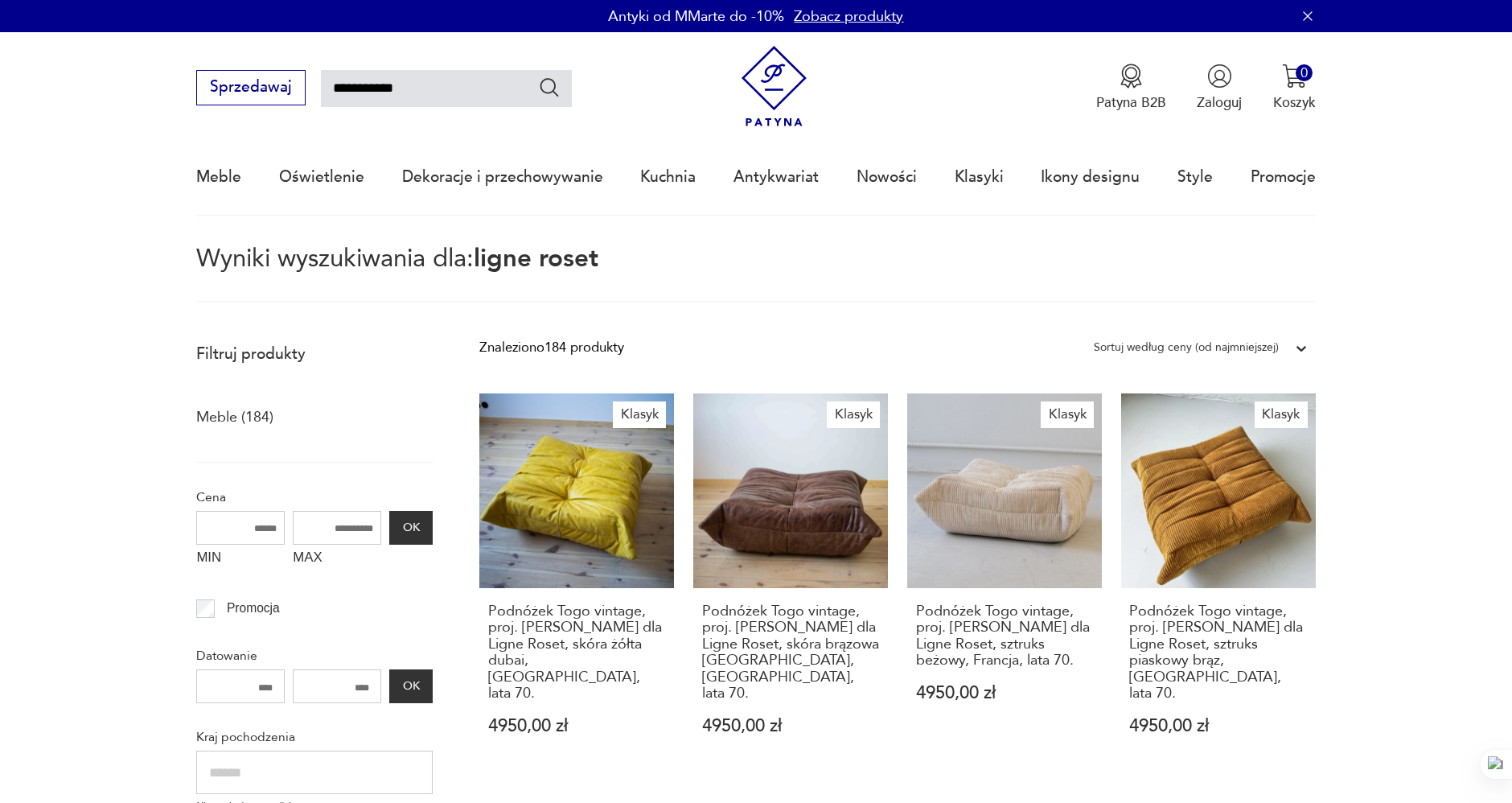
click at [774, 76] on img at bounding box center [774, 86] width 81 height 81
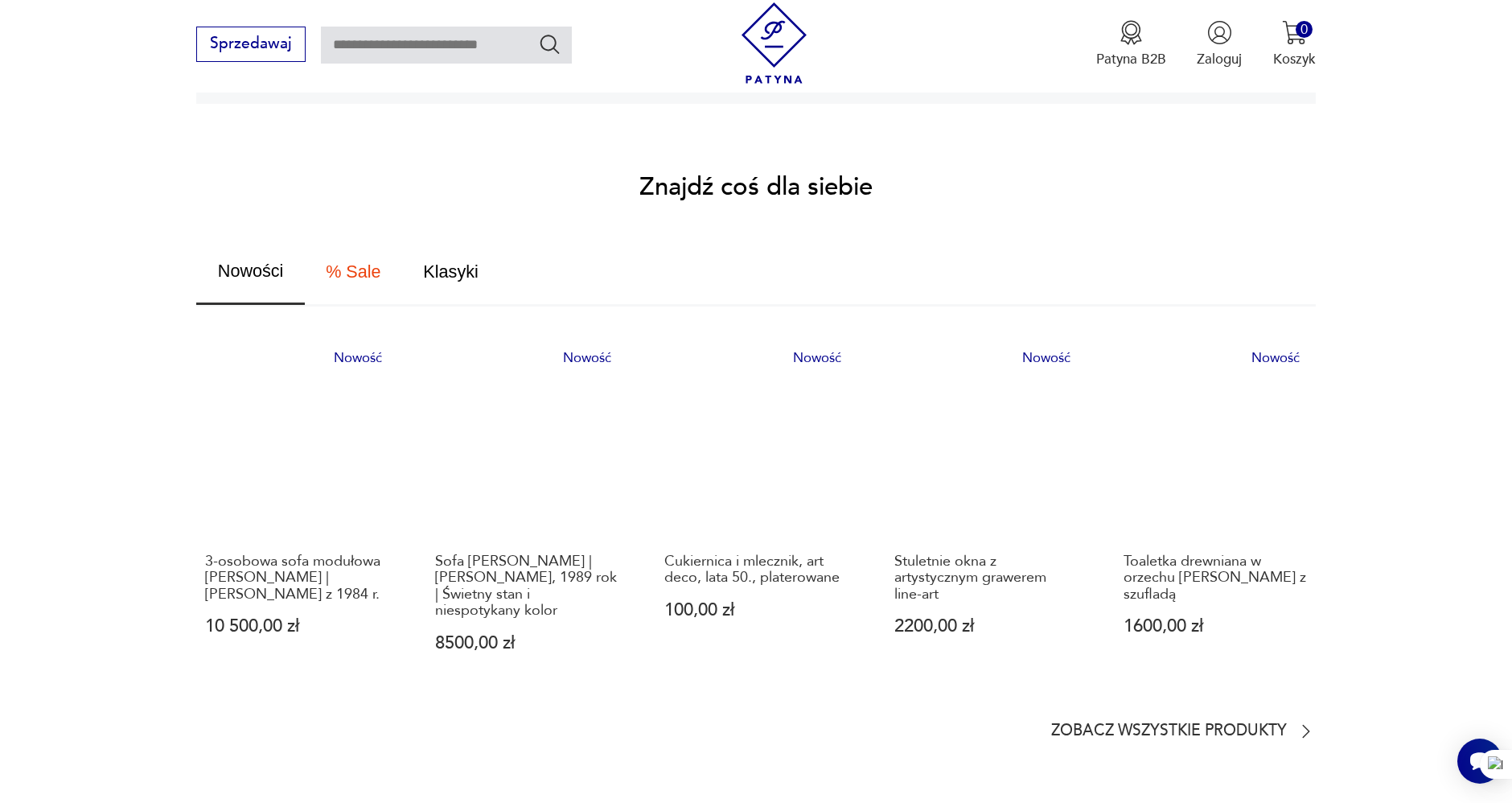
scroll to position [893, 0]
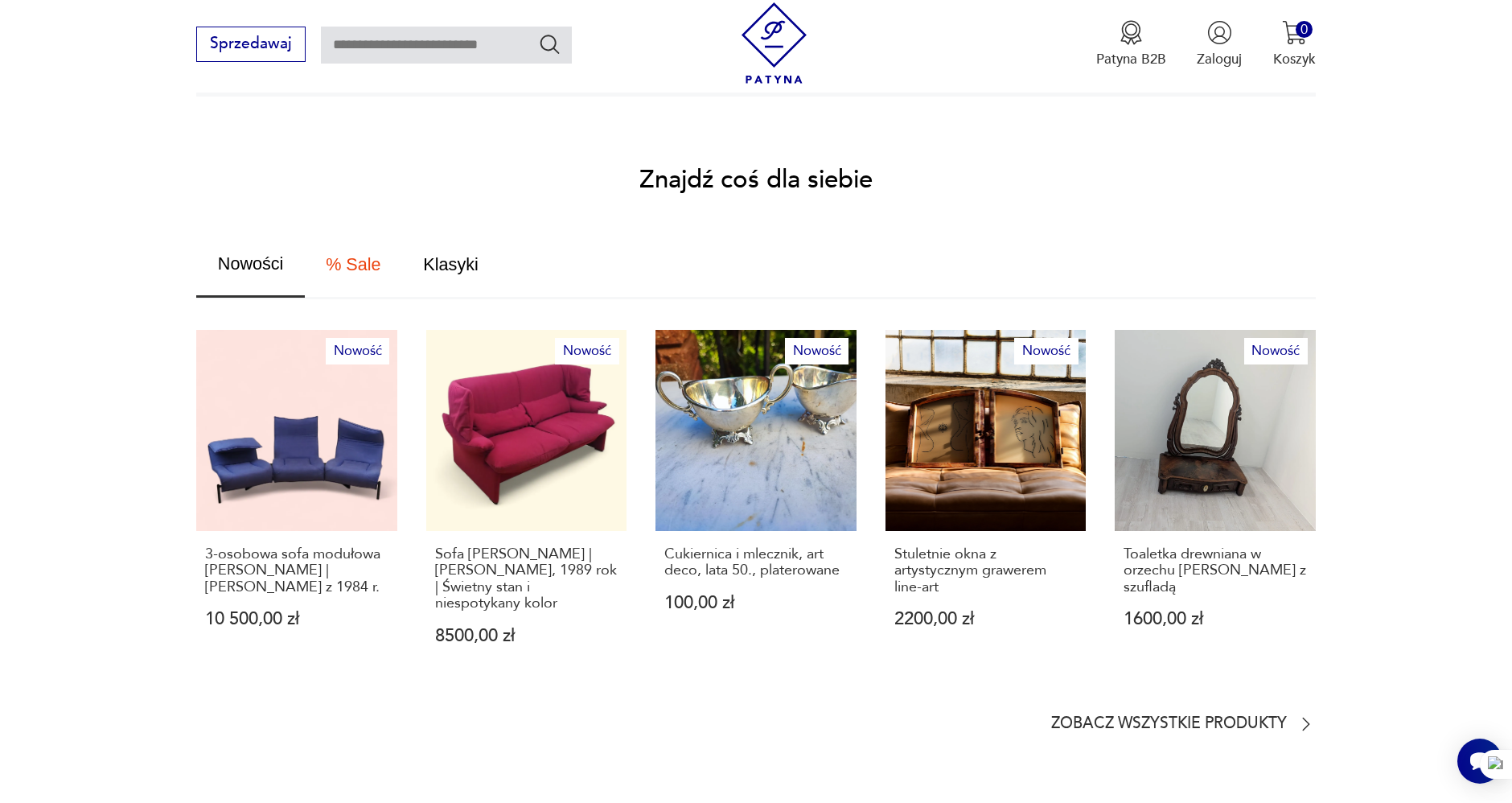
click at [119, 423] on section "Znajdź coś dla siebie Nowości % Sale Klasyki Nowość 3-osobowa sofa modułowa [PE…" at bounding box center [756, 450] width 1512 height 565
click at [120, 422] on section "Znajdź coś dla siebie Nowości % Sale Klasyki Nowość 3-osobowa sofa modułowa [PE…" at bounding box center [756, 450] width 1512 height 565
click at [110, 386] on section "Znajdź coś dla siebie Nowości % Sale Klasyki Nowość 3-osobowa sofa modułowa [PE…" at bounding box center [756, 450] width 1512 height 565
click at [107, 376] on section "Znajdź coś dla siebie Nowości % Sale Klasyki Nowość 3-osobowa sofa modułowa [PE…" at bounding box center [756, 450] width 1512 height 565
click at [103, 363] on section "Znajdź coś dla siebie Nowości % Sale Klasyki Nowość 3-osobowa sofa modułowa [PE…" at bounding box center [756, 450] width 1512 height 565
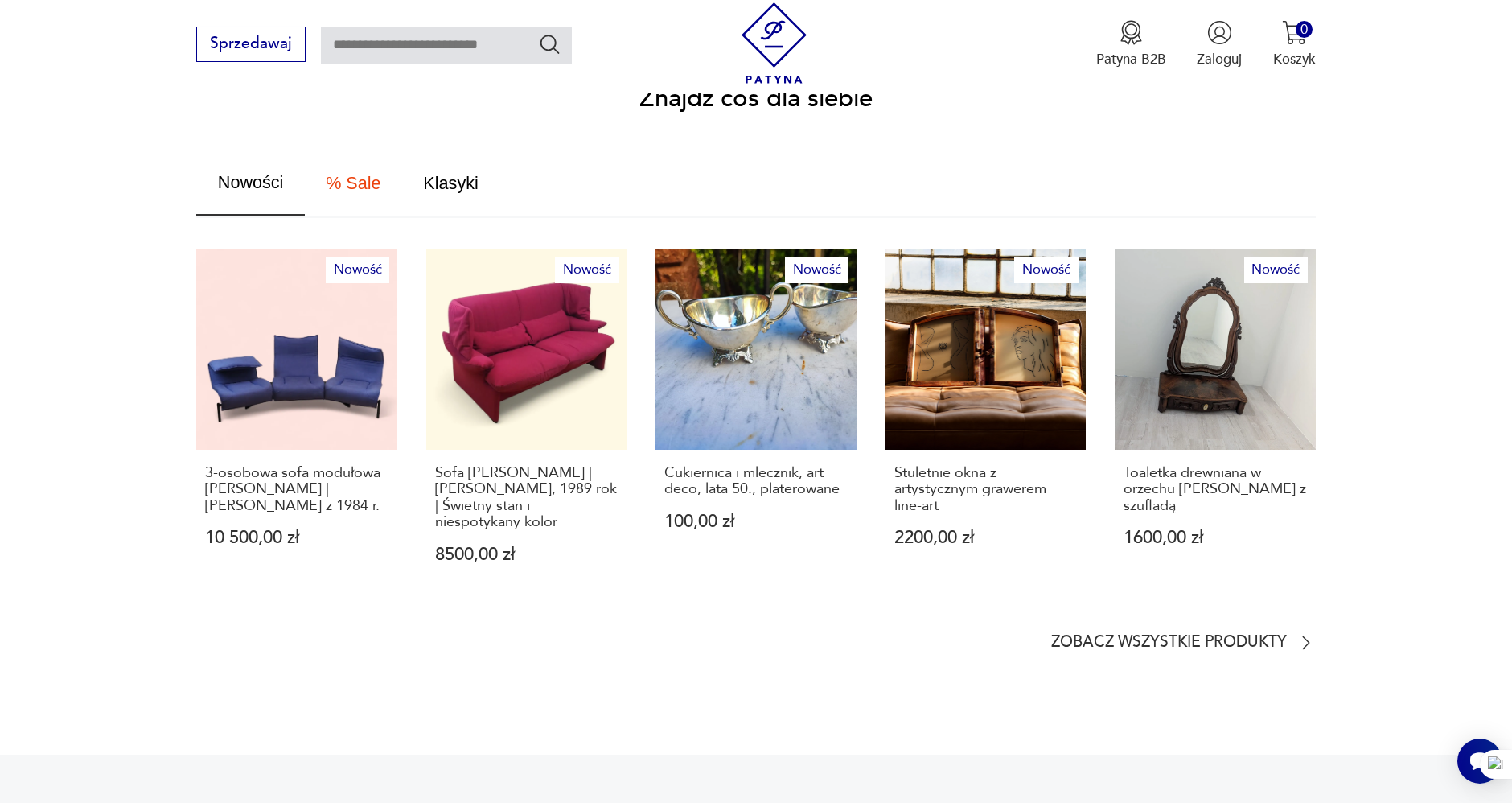
scroll to position [983, 0]
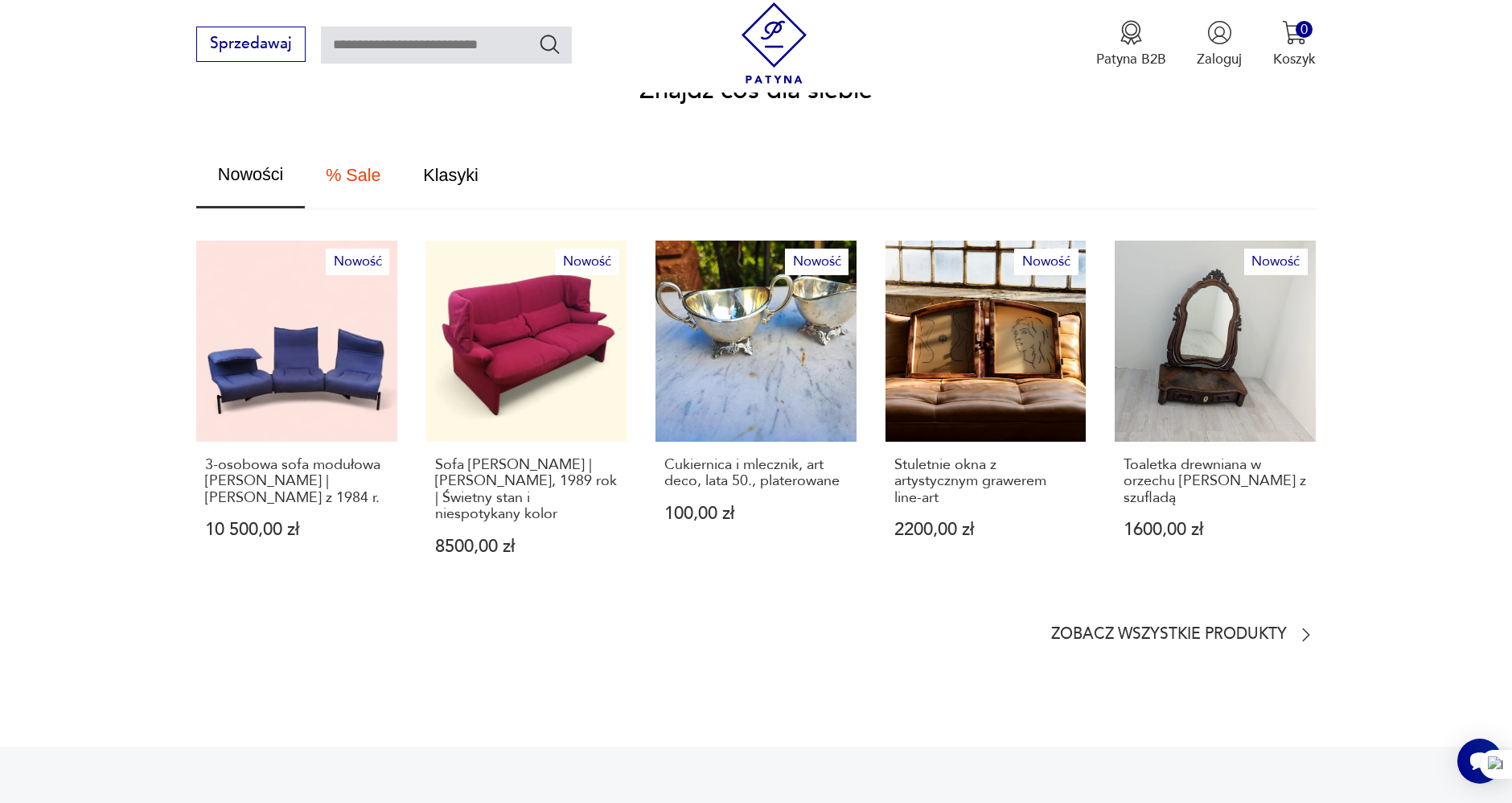
click at [110, 354] on section "Znajdź coś dla siebie Nowości % Sale Klasyki Nowość 3-osobowa sofa modułowa [PE…" at bounding box center [756, 361] width 1512 height 565
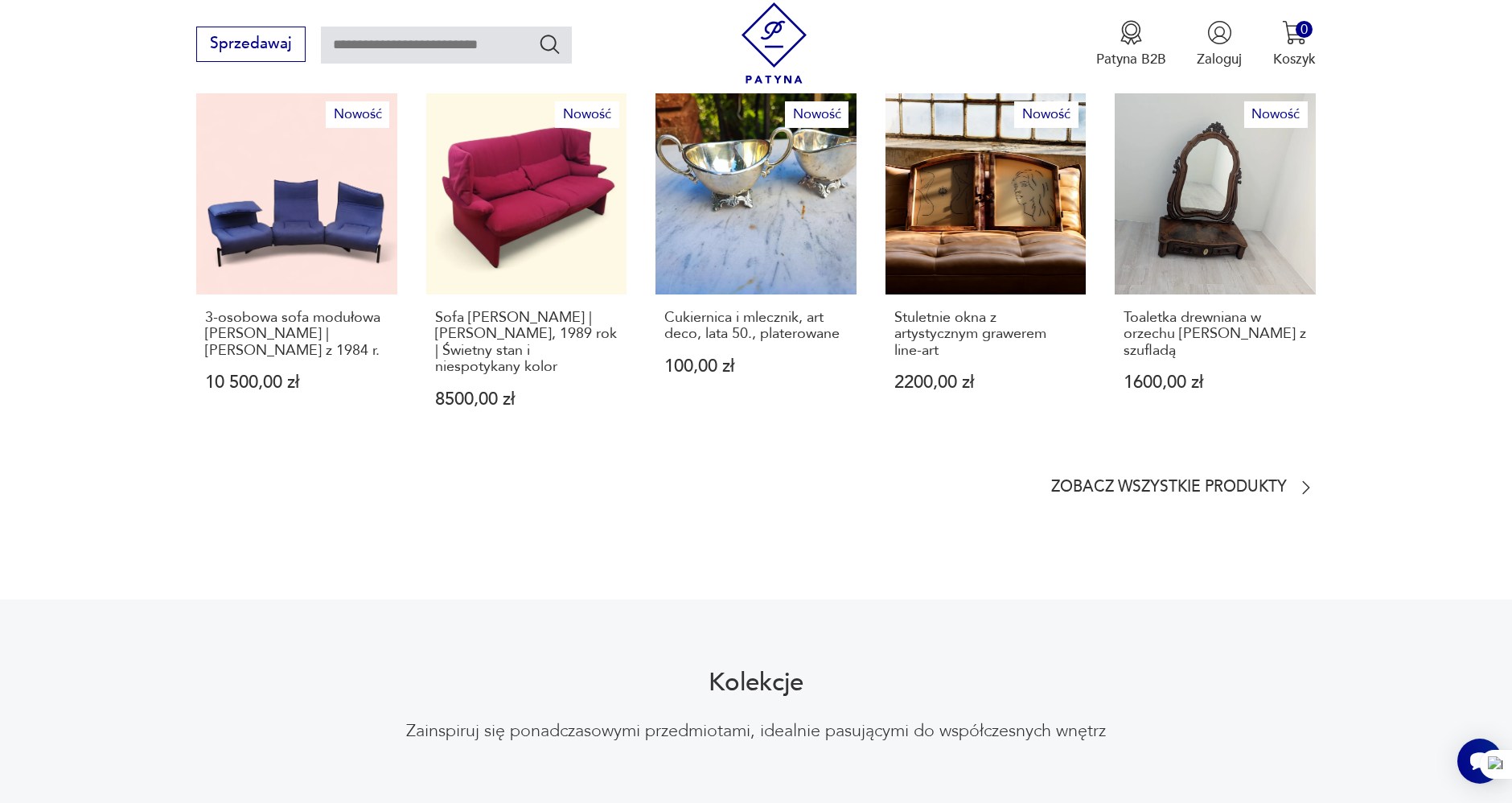
scroll to position [1161, 0]
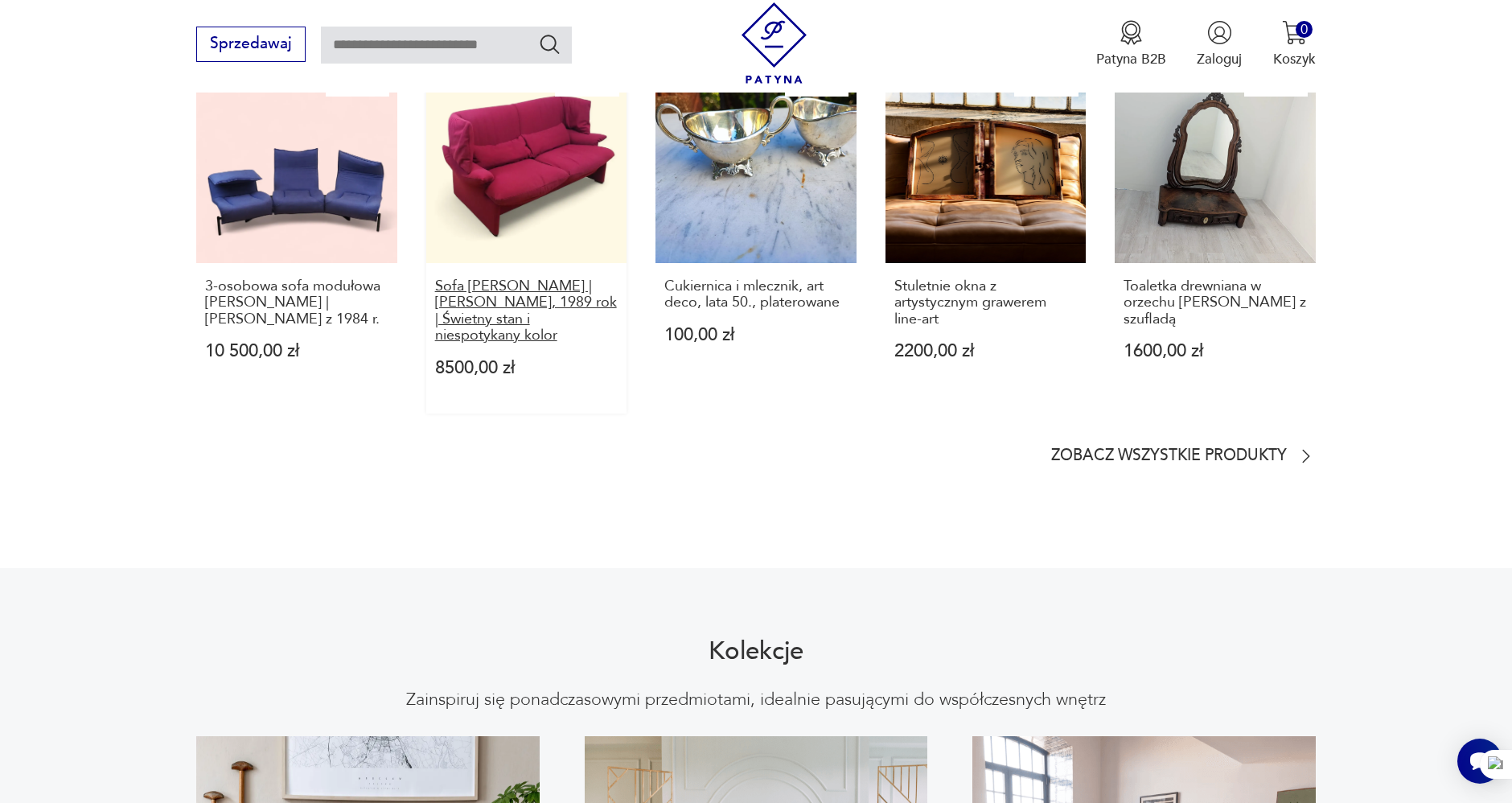
click at [536, 296] on p "Sofa [PERSON_NAME] | [PERSON_NAME], 1989 rok | Świetny stan i niespotykany kolor" at bounding box center [527, 311] width 184 height 66
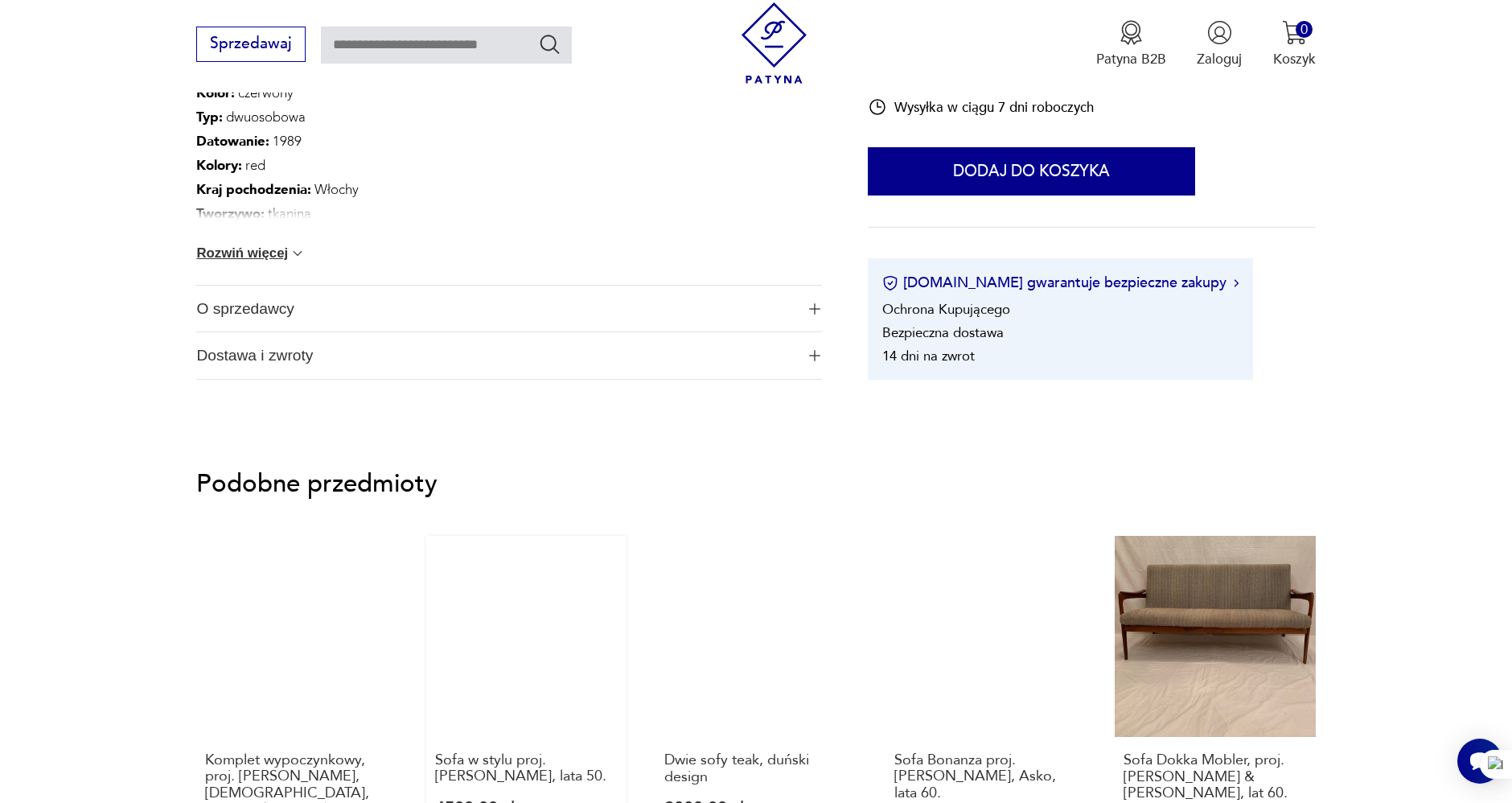
scroll to position [1161, 0]
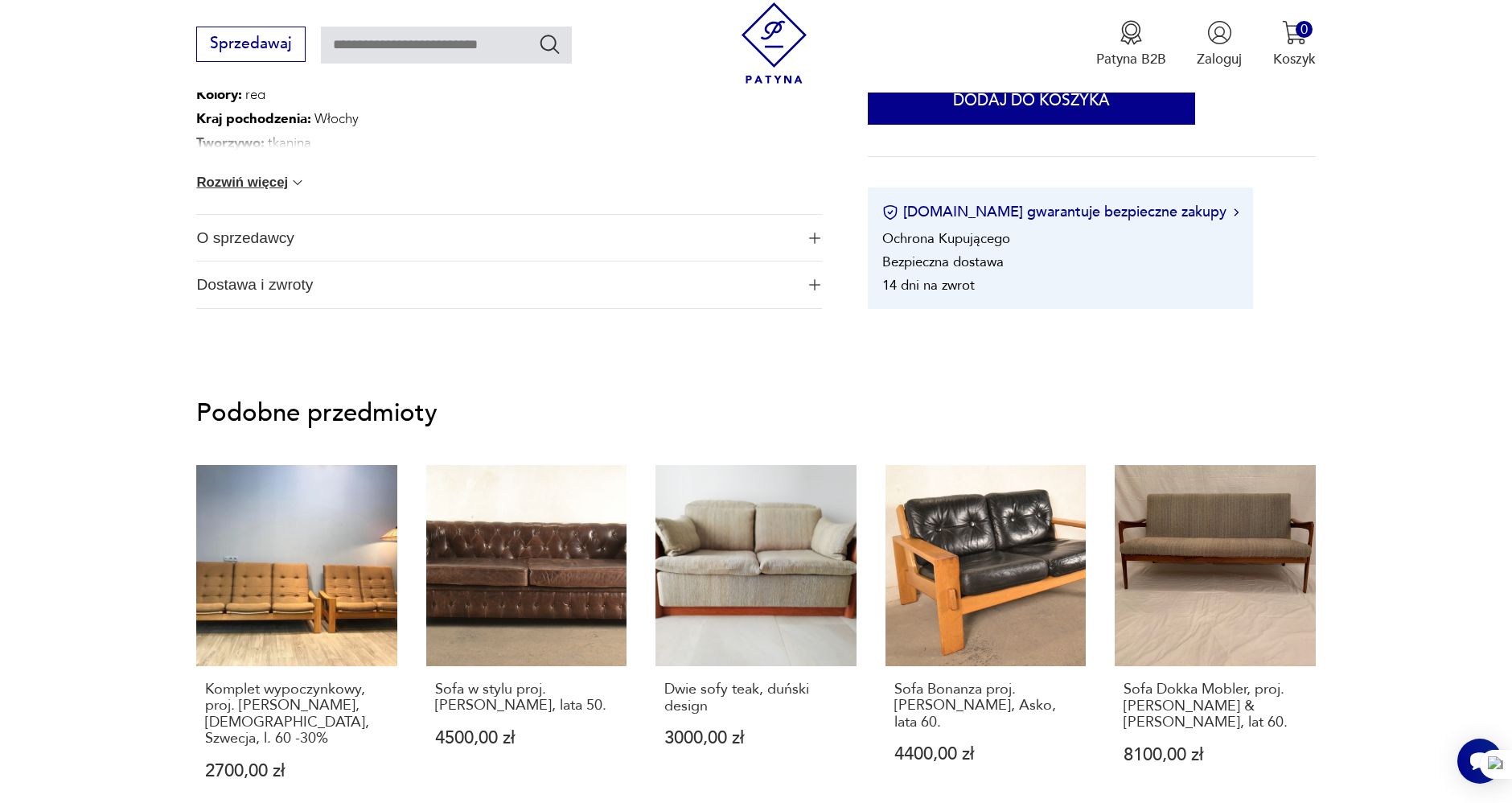
click at [331, 238] on span "O sprzedawcy" at bounding box center [495, 238] width 598 height 47
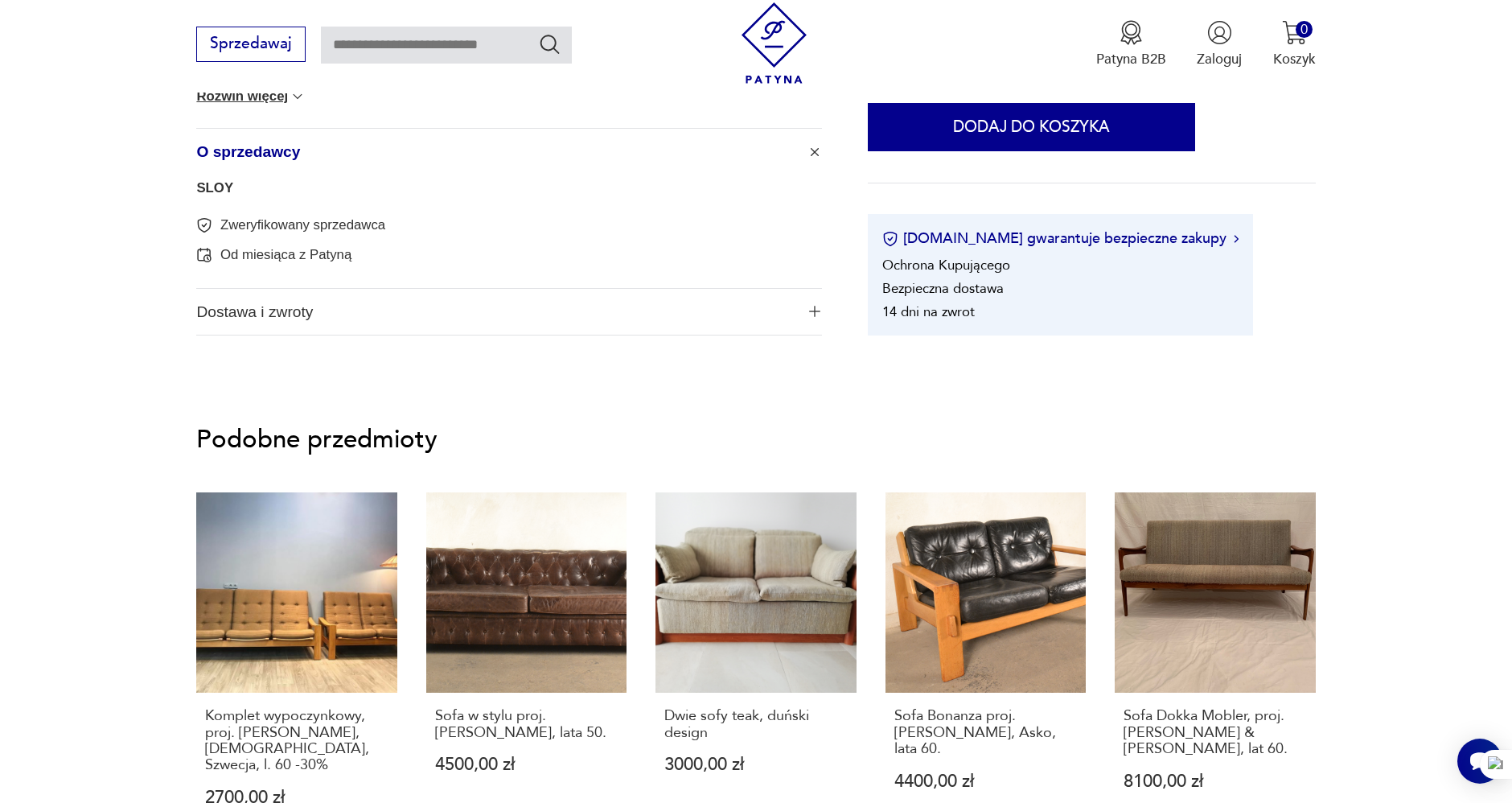
scroll to position [1429, 0]
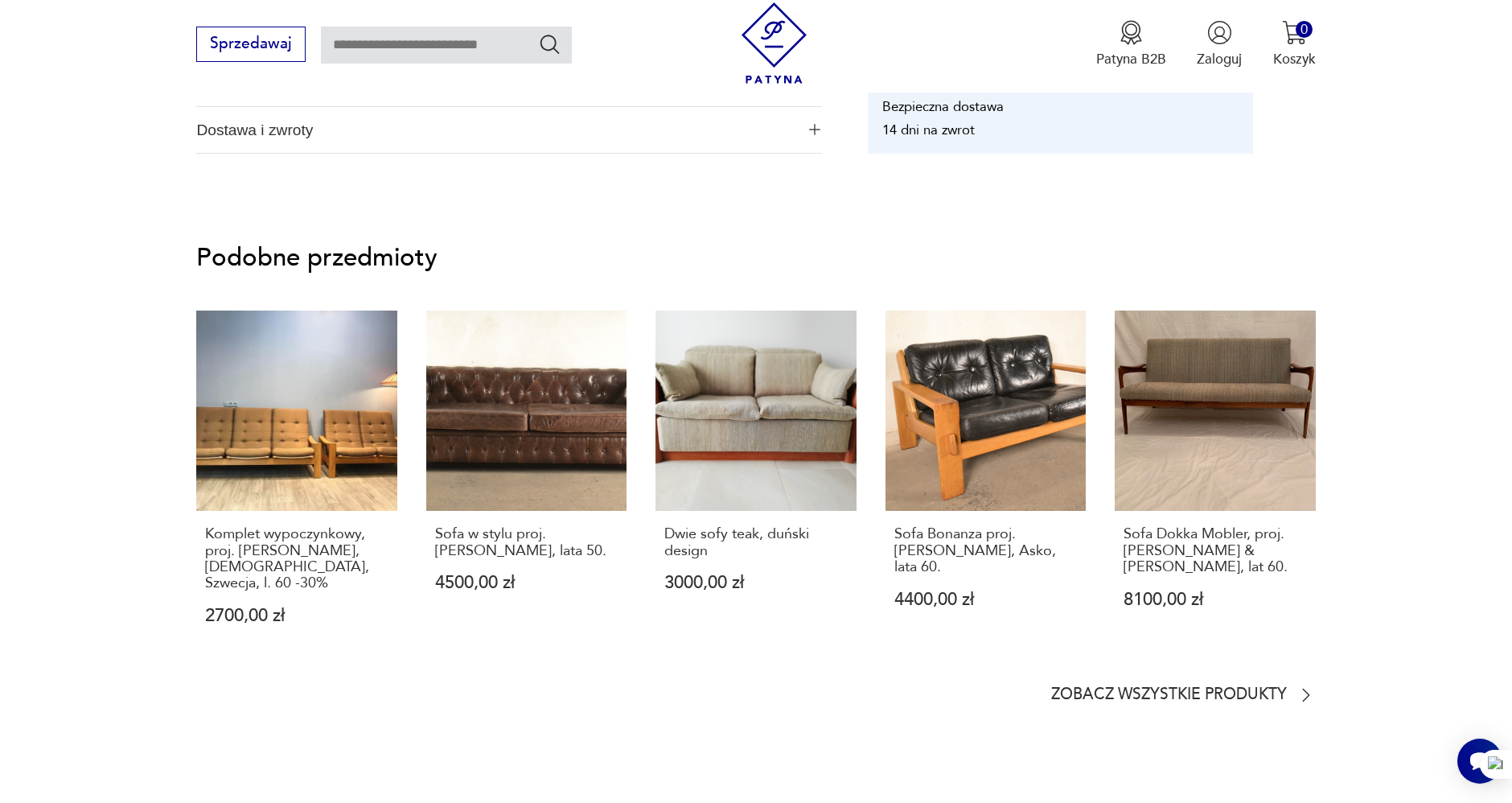
click at [85, 315] on section "Podobne przedmioty Komplet wypoczynkowy, proj. [PERSON_NAME], [DEMOGRAPHIC_DATA…" at bounding box center [756, 475] width 1512 height 550
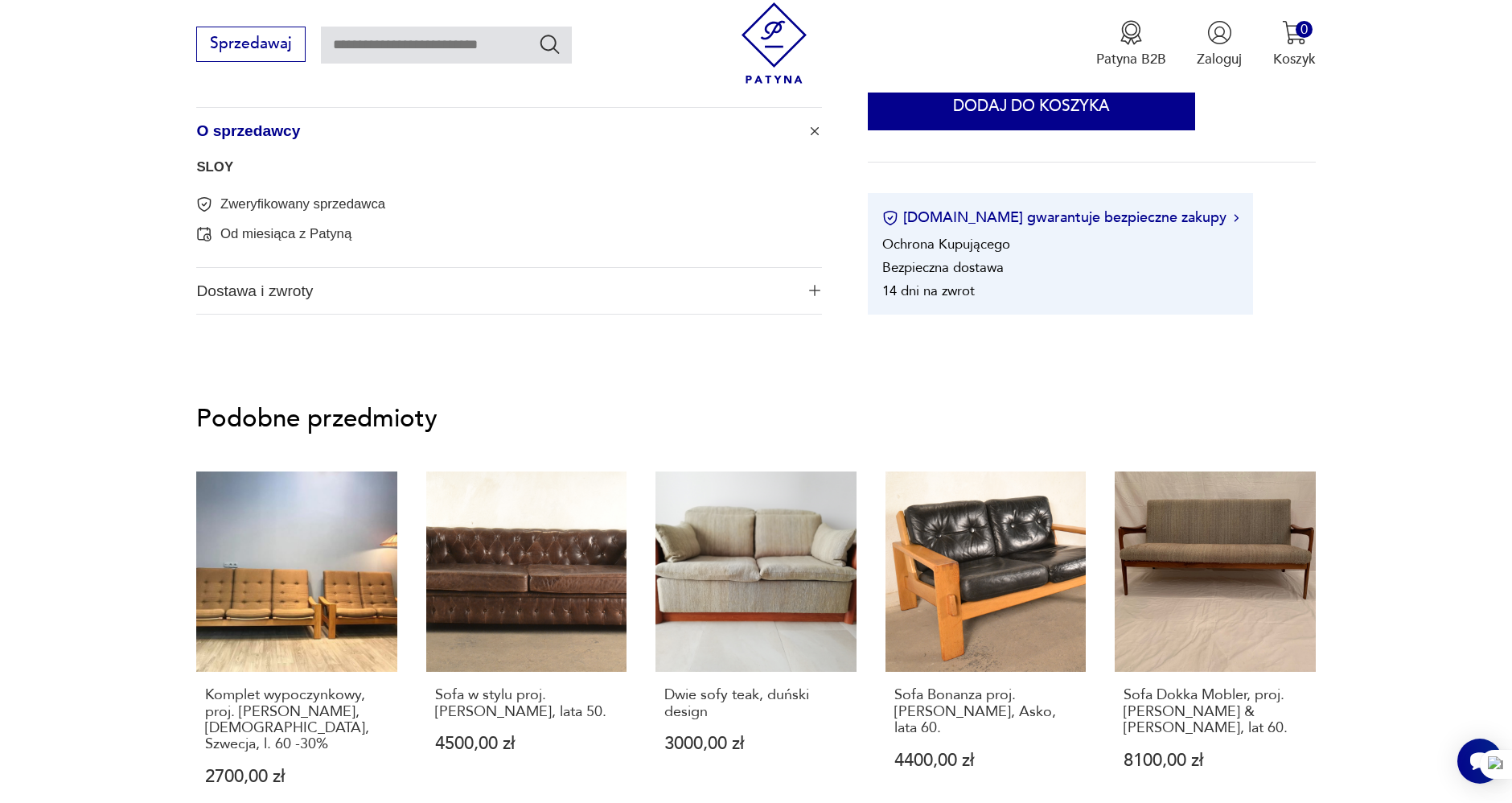
scroll to position [1251, 0]
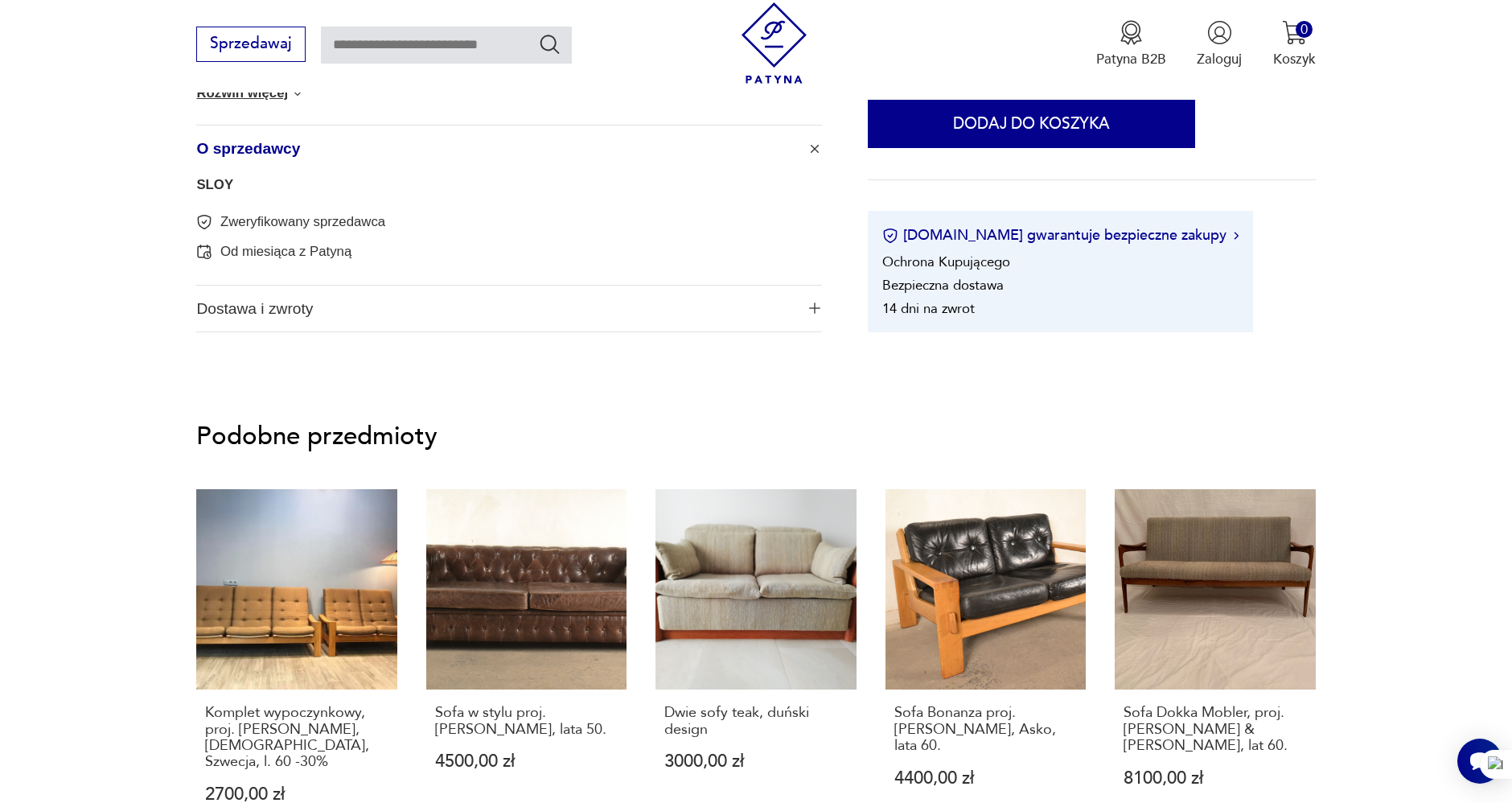
click at [221, 185] on link "SLOY" at bounding box center [214, 185] width 37 height 16
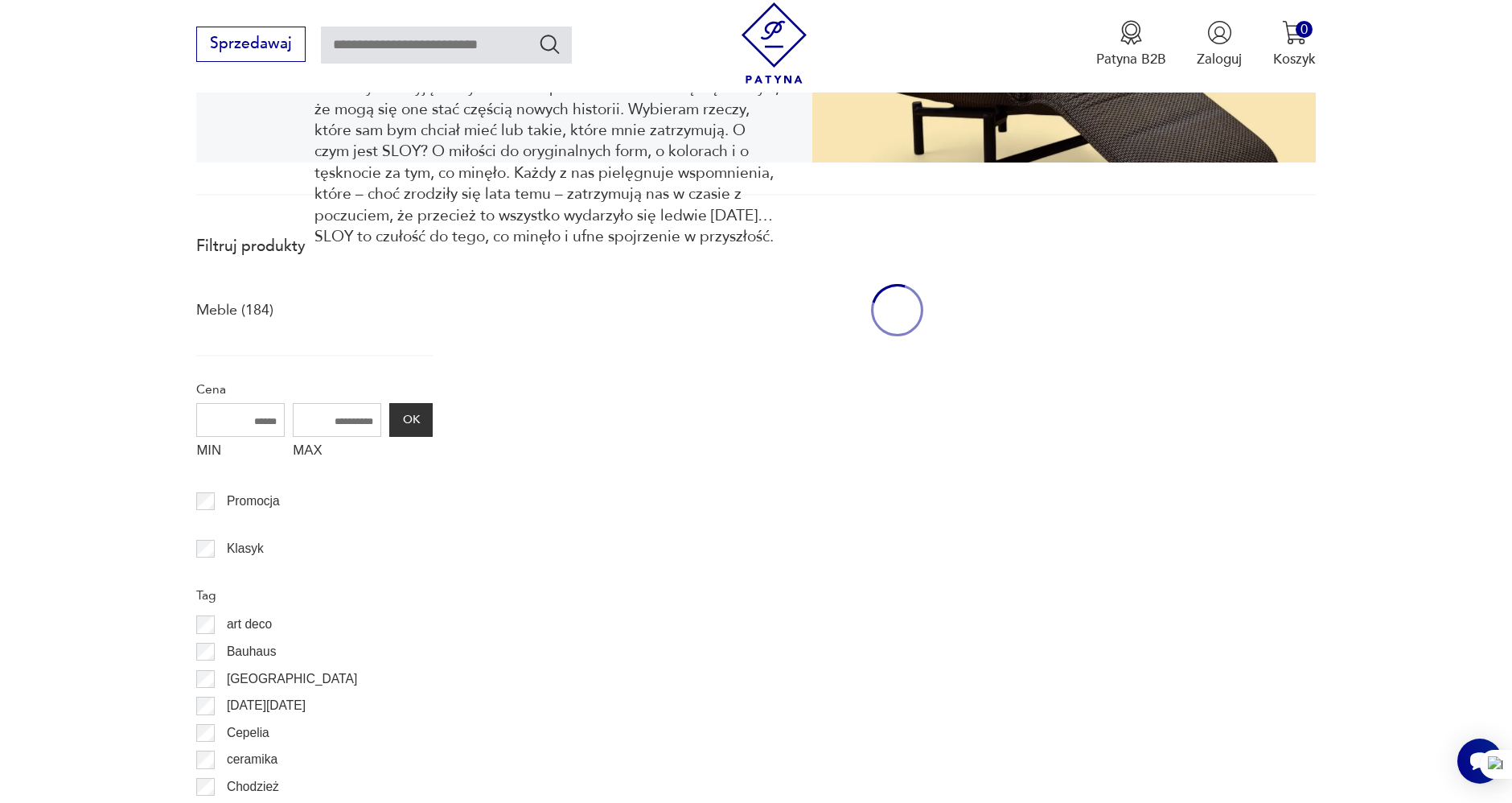
scroll to position [430, 0]
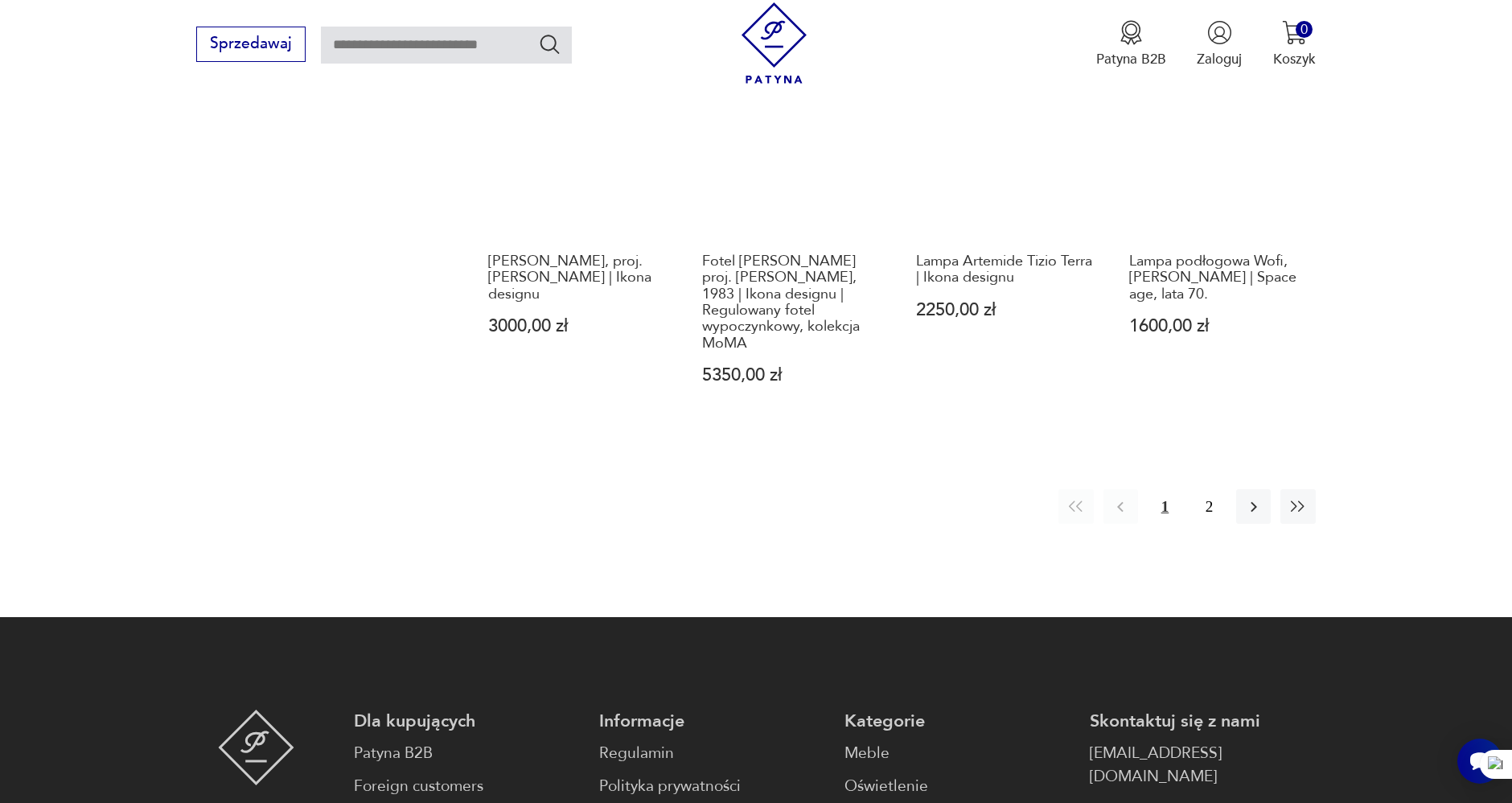
scroll to position [1859, 0]
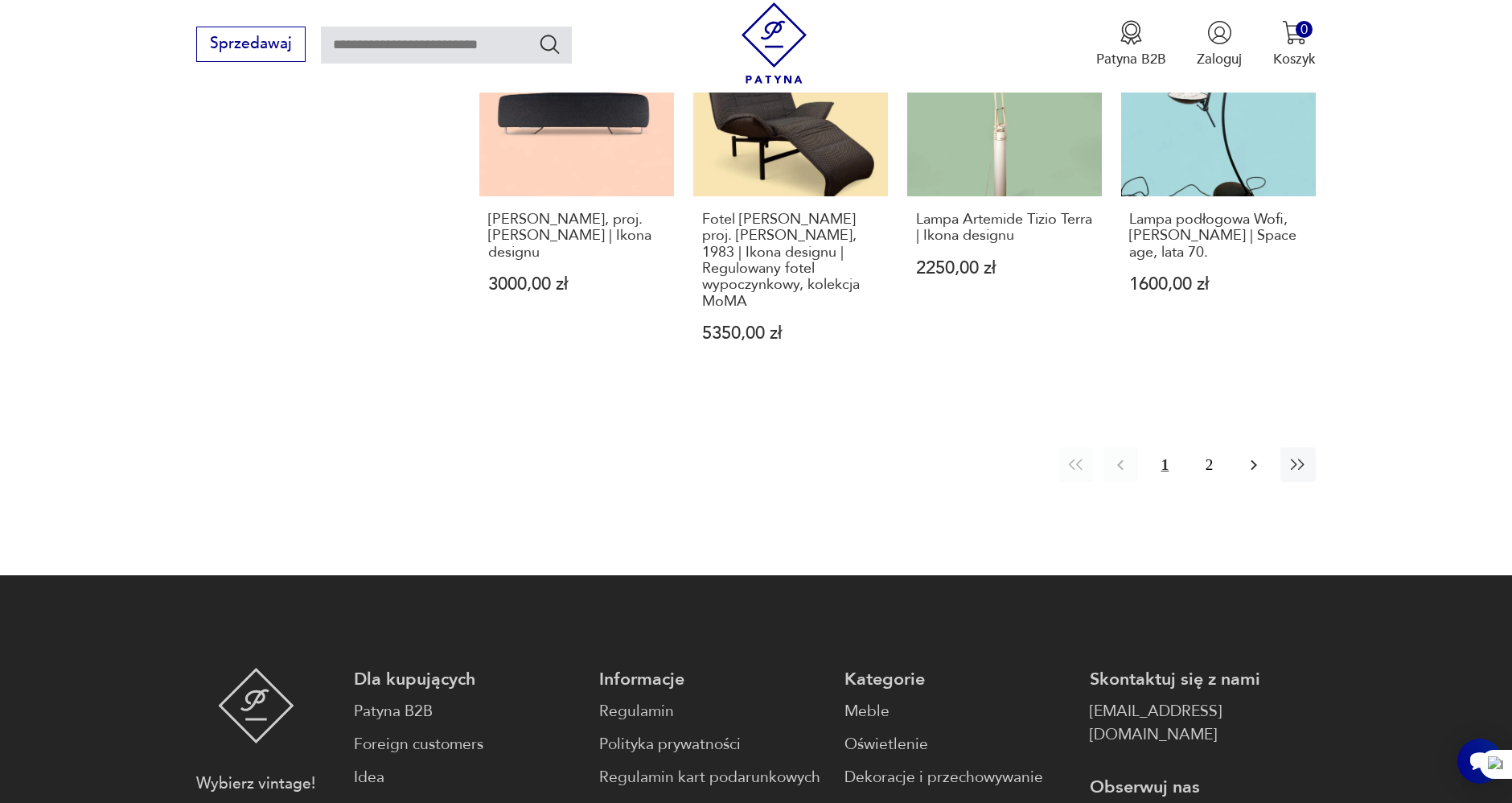
click at [1253, 455] on icon "button" at bounding box center [1254, 465] width 20 height 20
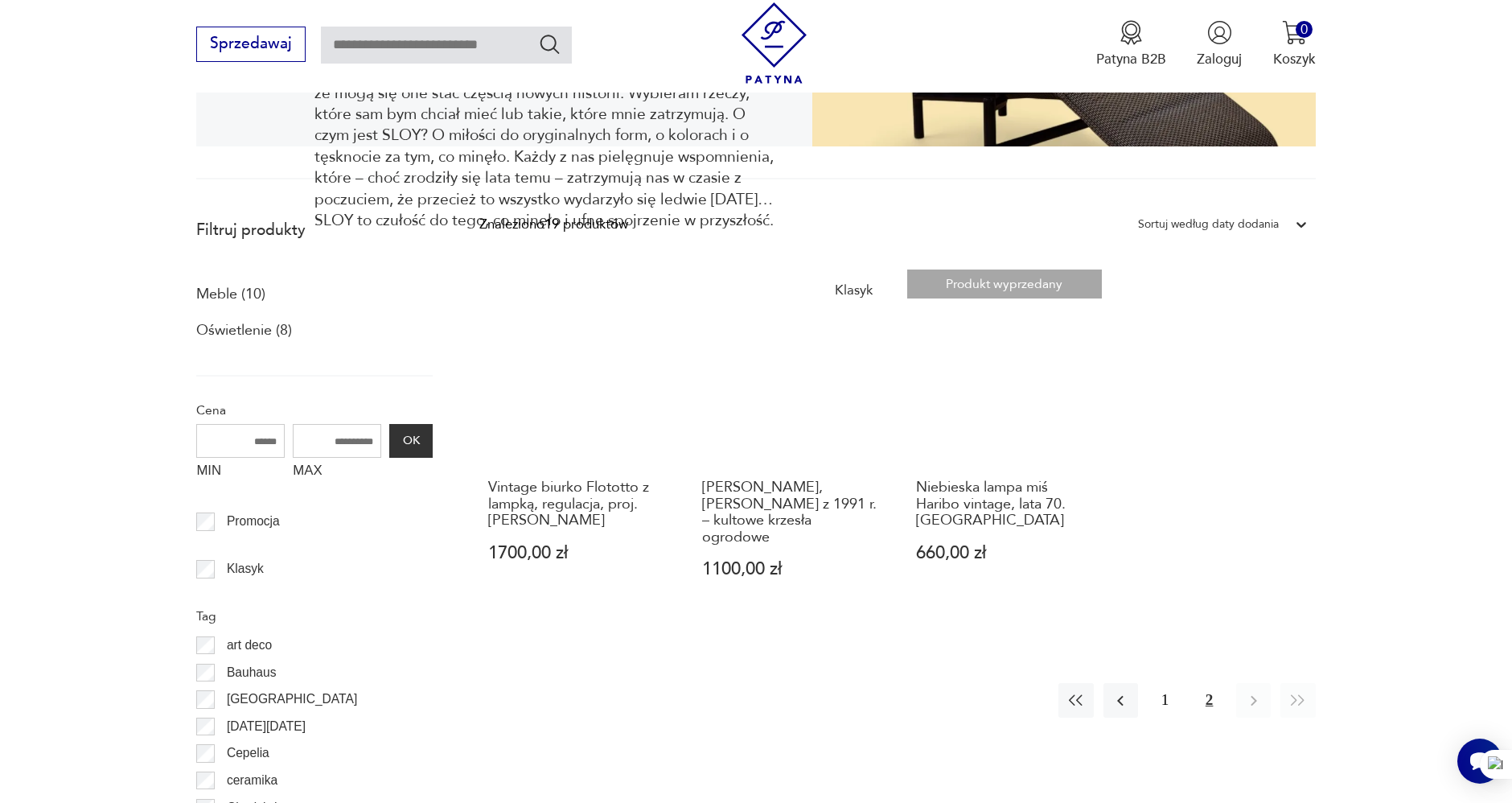
scroll to position [609, 0]
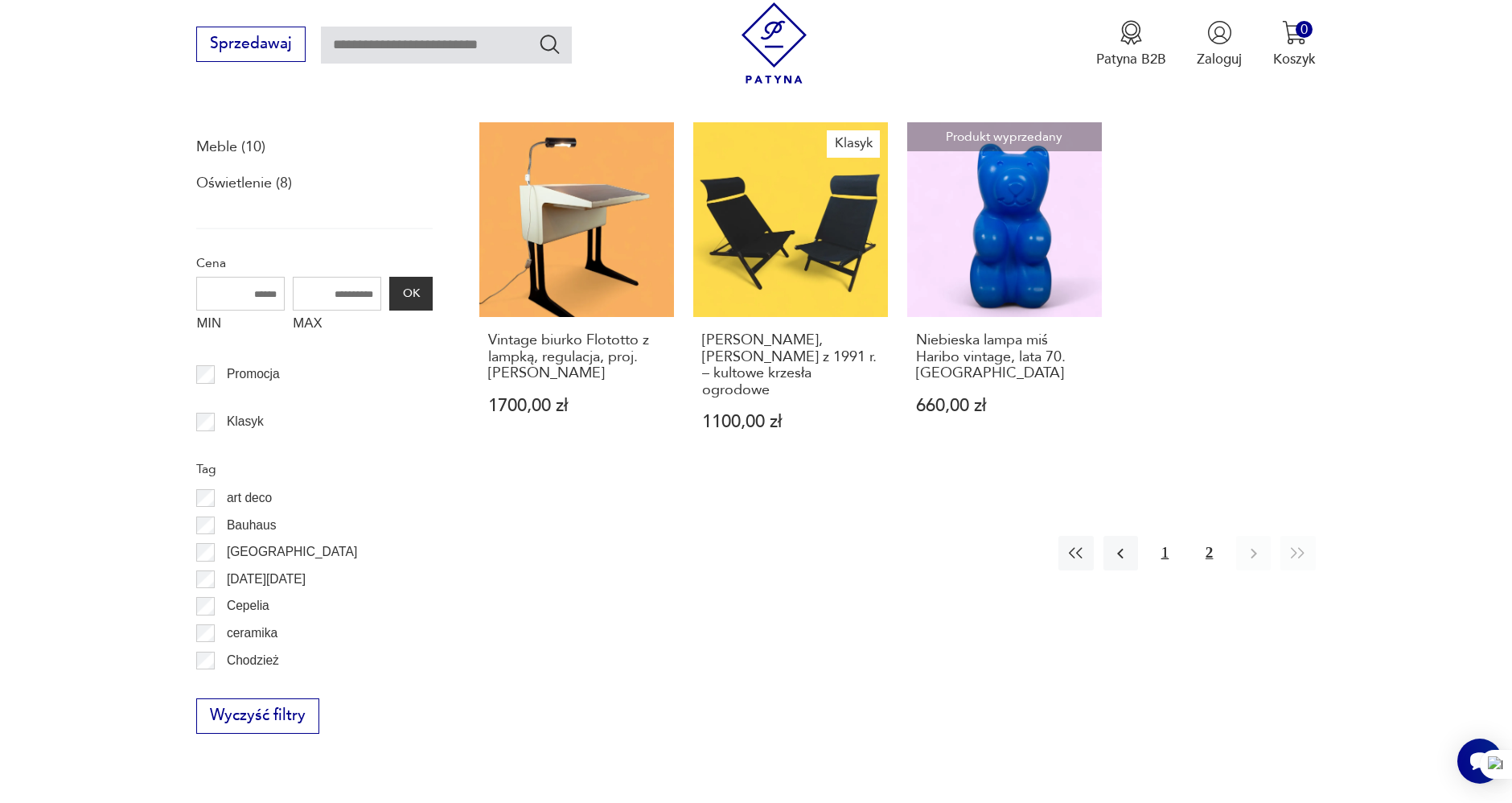
click at [1163, 536] on button "1" at bounding box center [1165, 553] width 34 height 34
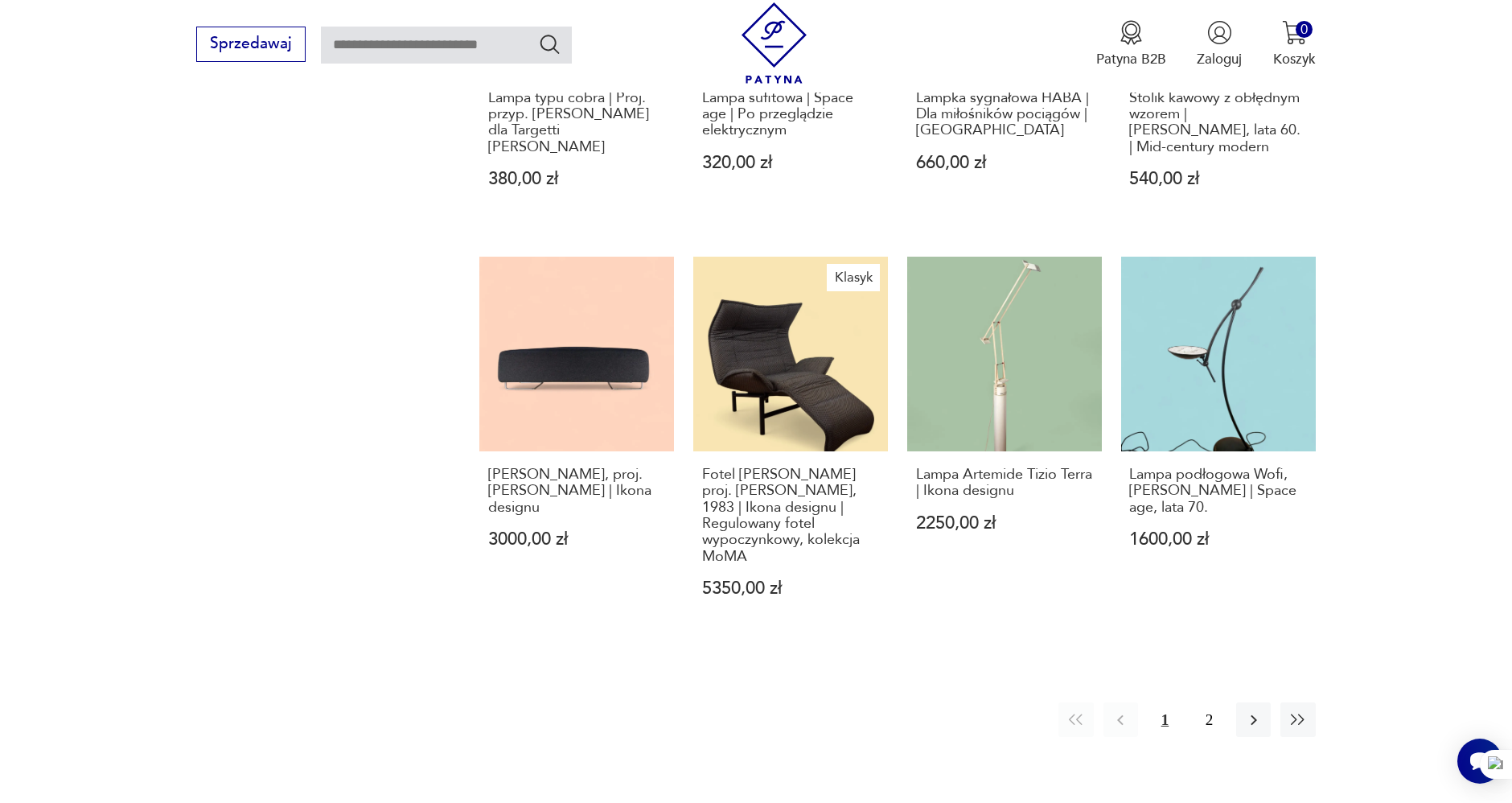
scroll to position [1591, 0]
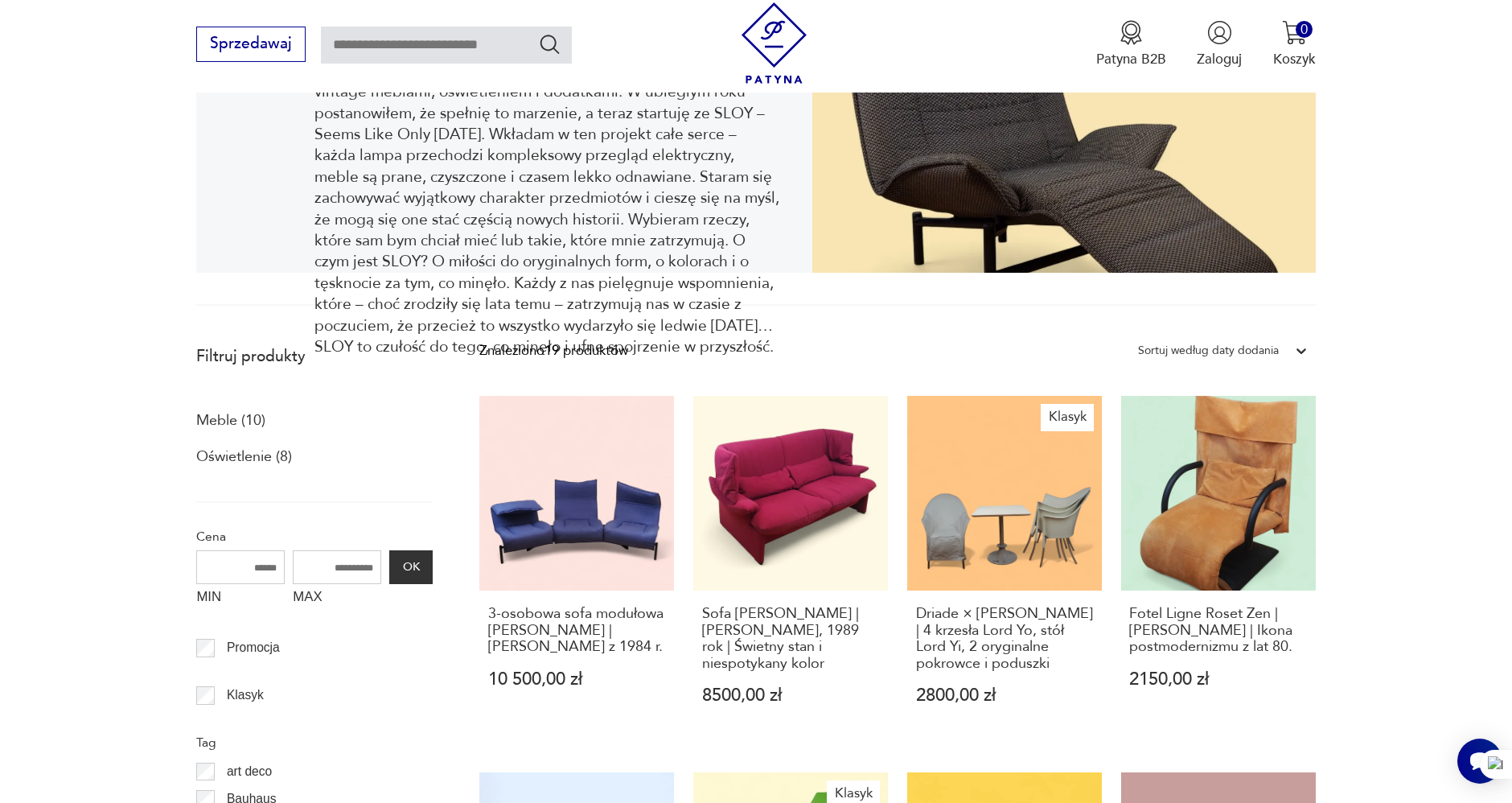
scroll to position [340, 0]
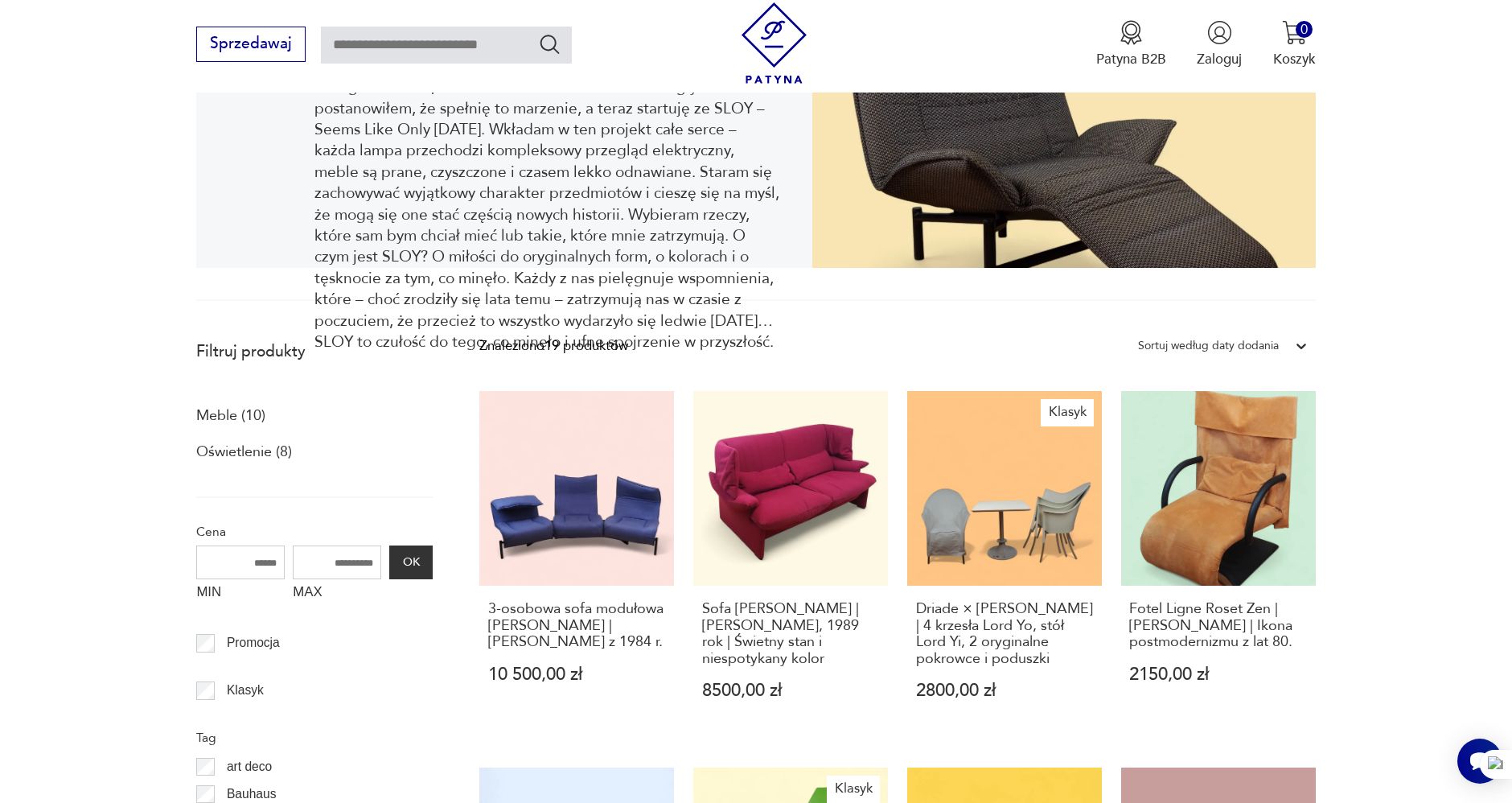
drag, startPoint x: 73, startPoint y: 420, endPoint x: 59, endPoint y: 435, distance: 20.5
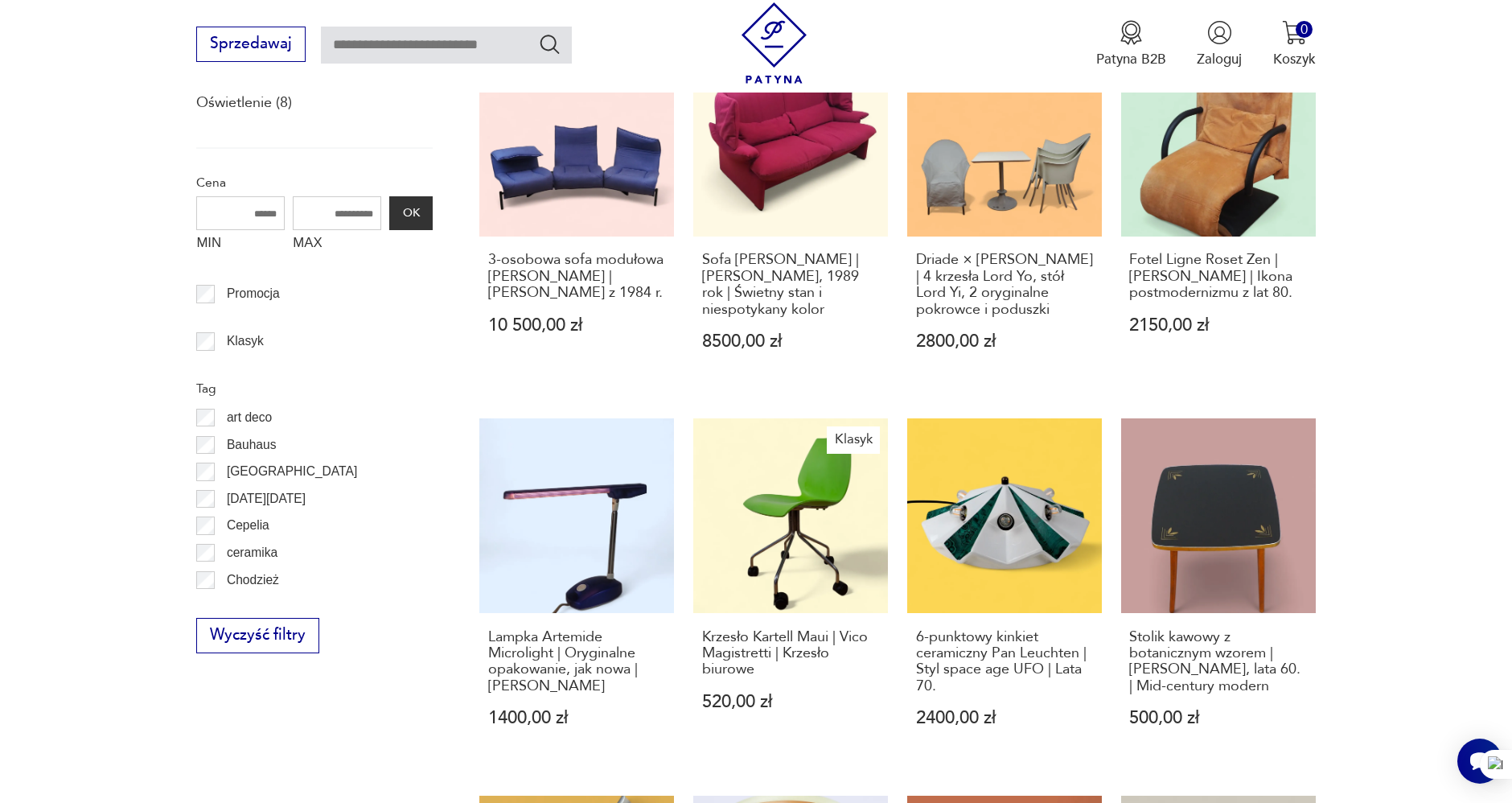
scroll to position [698, 0]
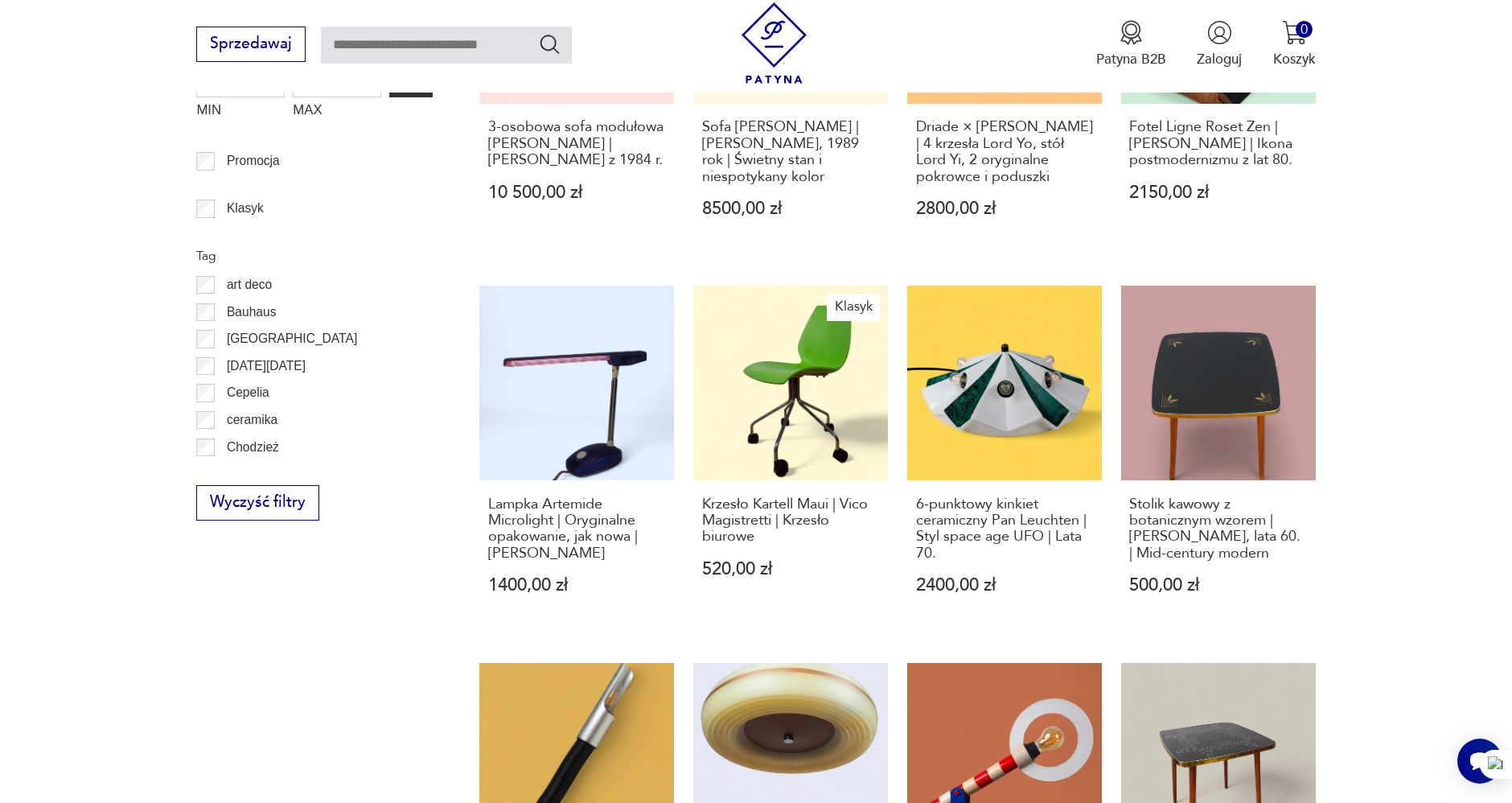
scroll to position [1055, 0]
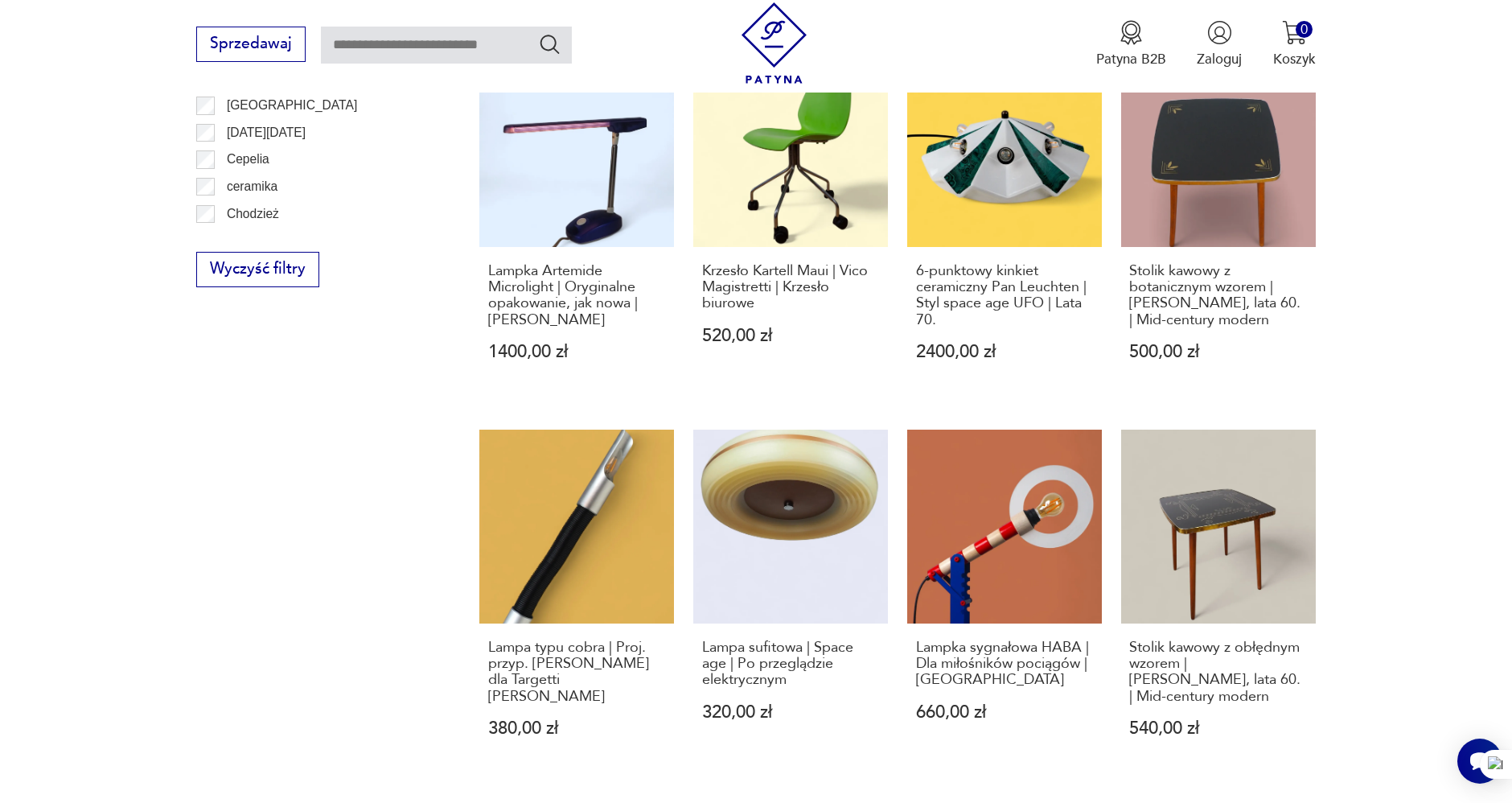
click at [75, 398] on section "Filtruj produkty Meble (10) Oświetlenie (8) Cena MIN MAX OK Promocja Klasyk Tag…" at bounding box center [756, 497] width 1512 height 1763
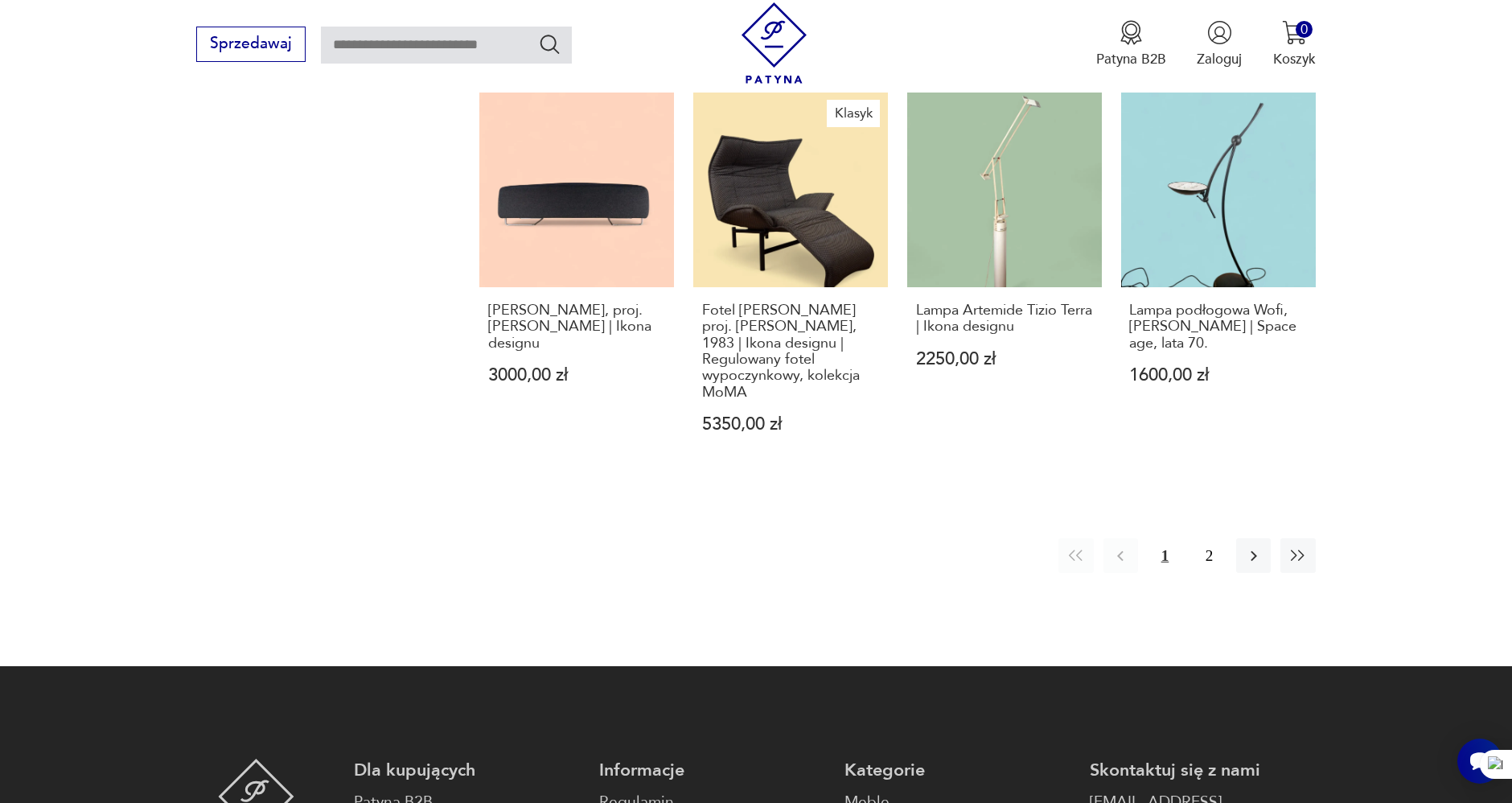
scroll to position [1770, 0]
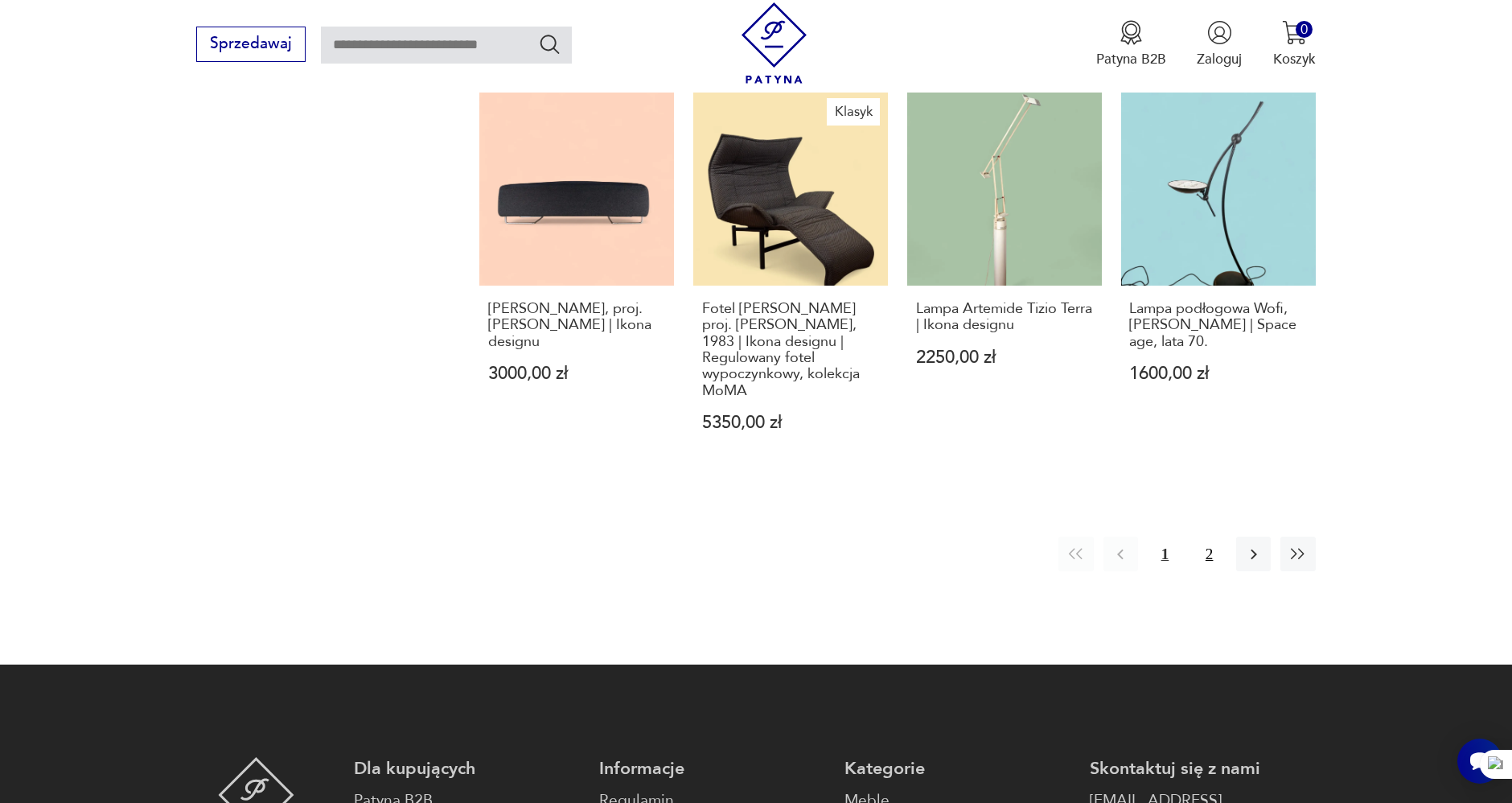
click at [1216, 536] on button "2" at bounding box center [1209, 554] width 34 height 34
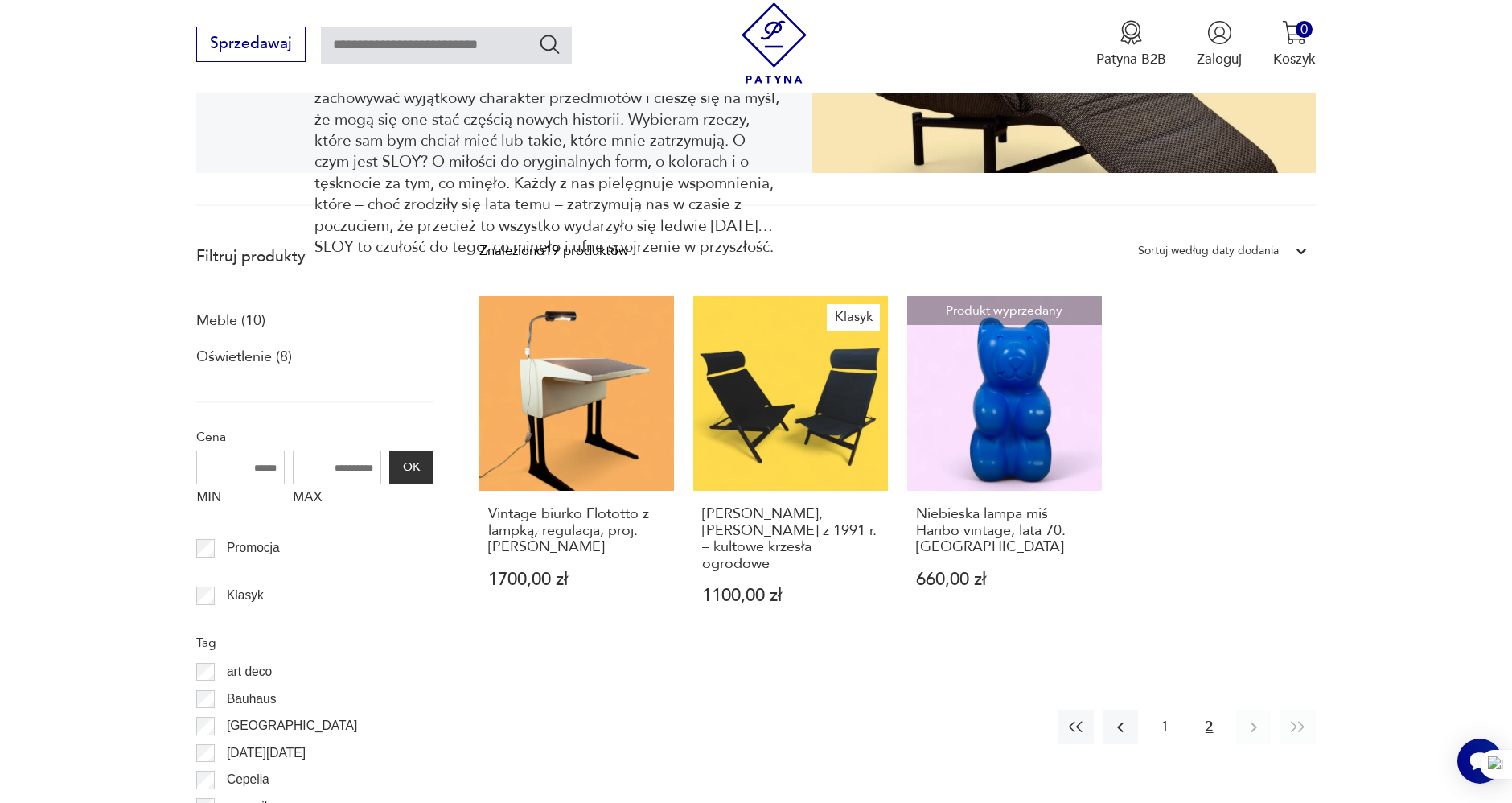
scroll to position [430, 0]
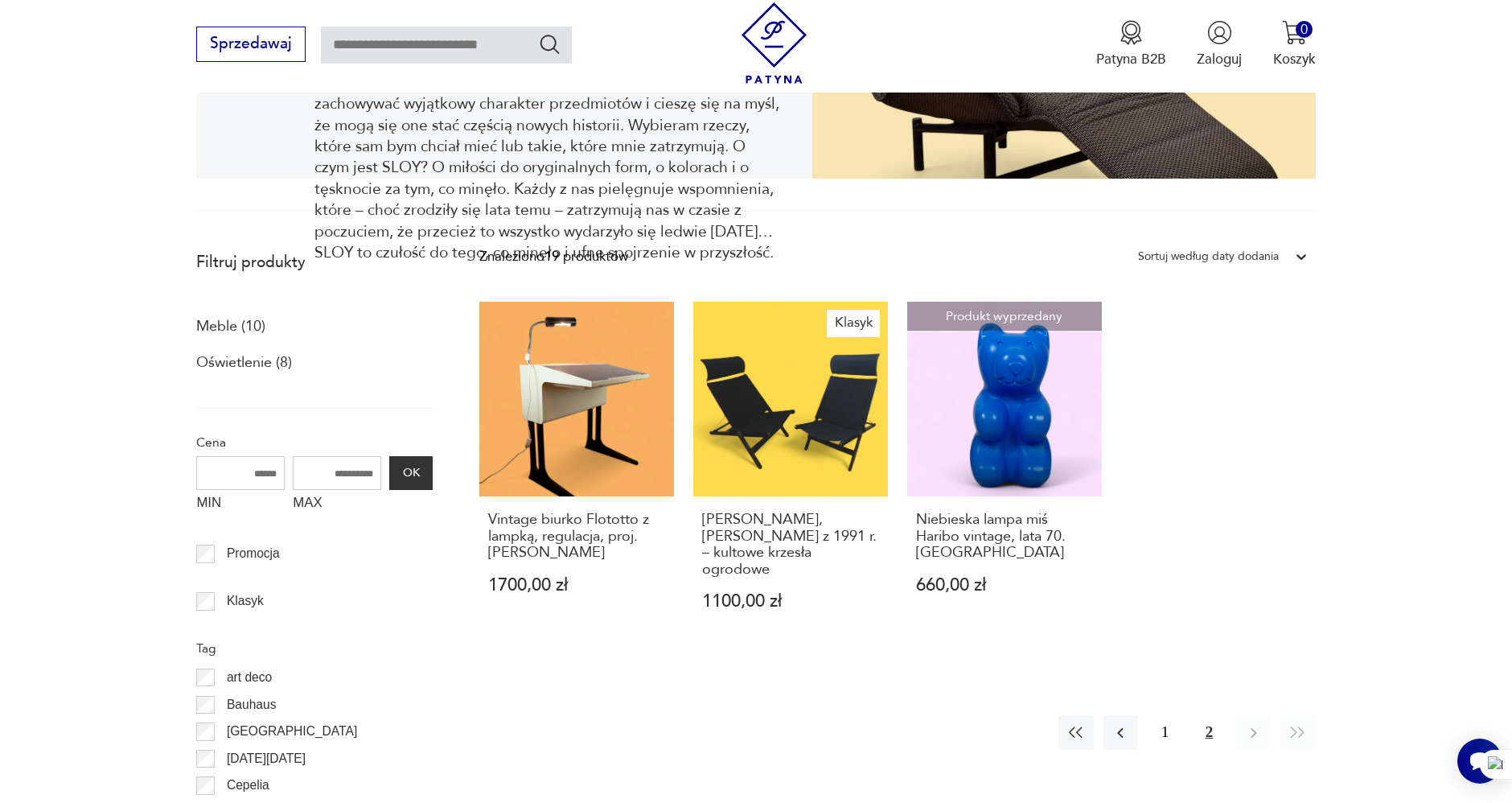
click at [130, 355] on section "Filtruj produkty Meble (10) Oświetlenie (8) Cena MIN MAX OK Promocja Klasyk Tag…" at bounding box center [756, 623] width 1512 height 763
click at [1171, 720] on button "1" at bounding box center [1165, 732] width 34 height 34
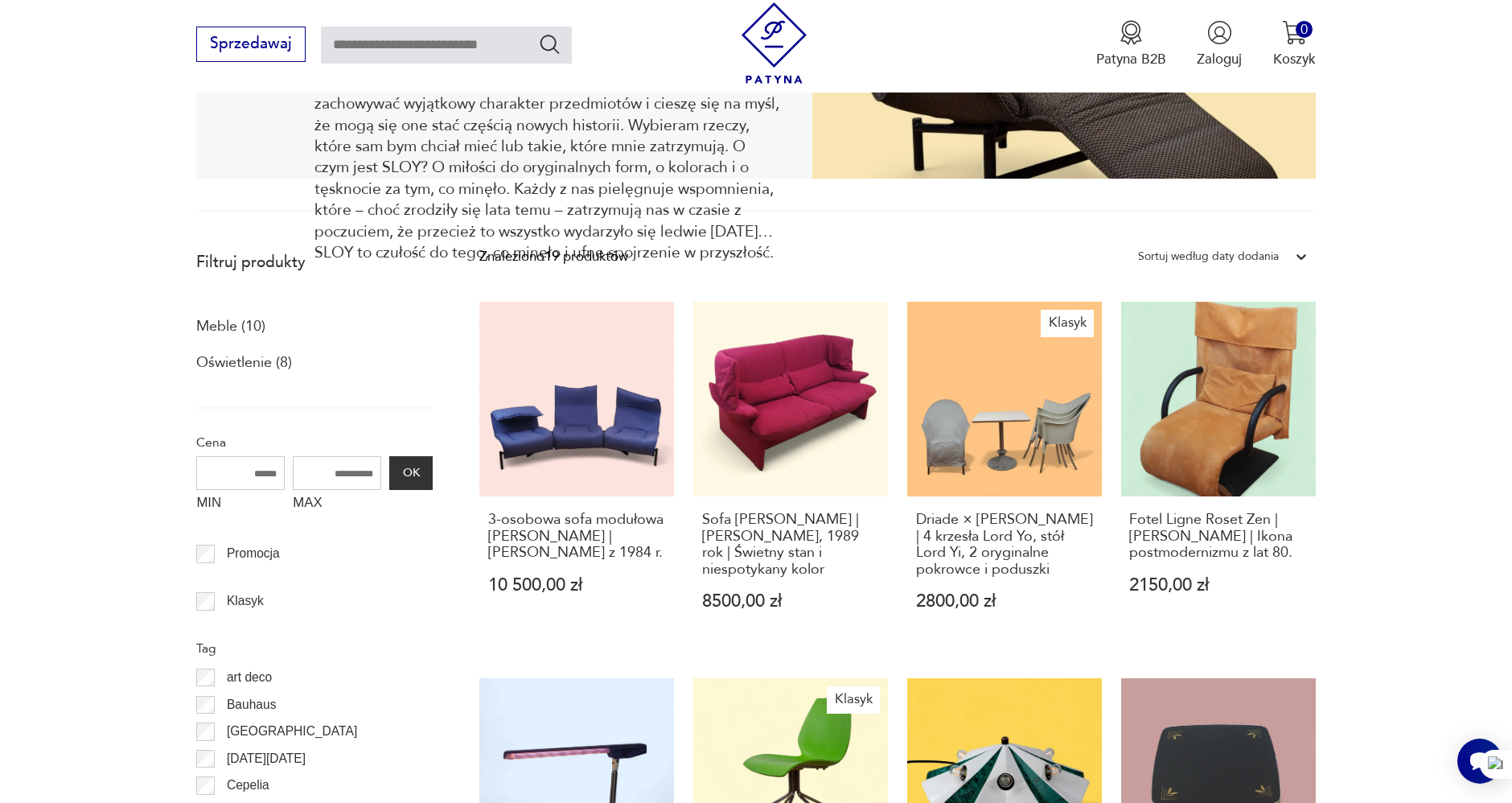
drag, startPoint x: 43, startPoint y: 281, endPoint x: 49, endPoint y: 308, distance: 27.7
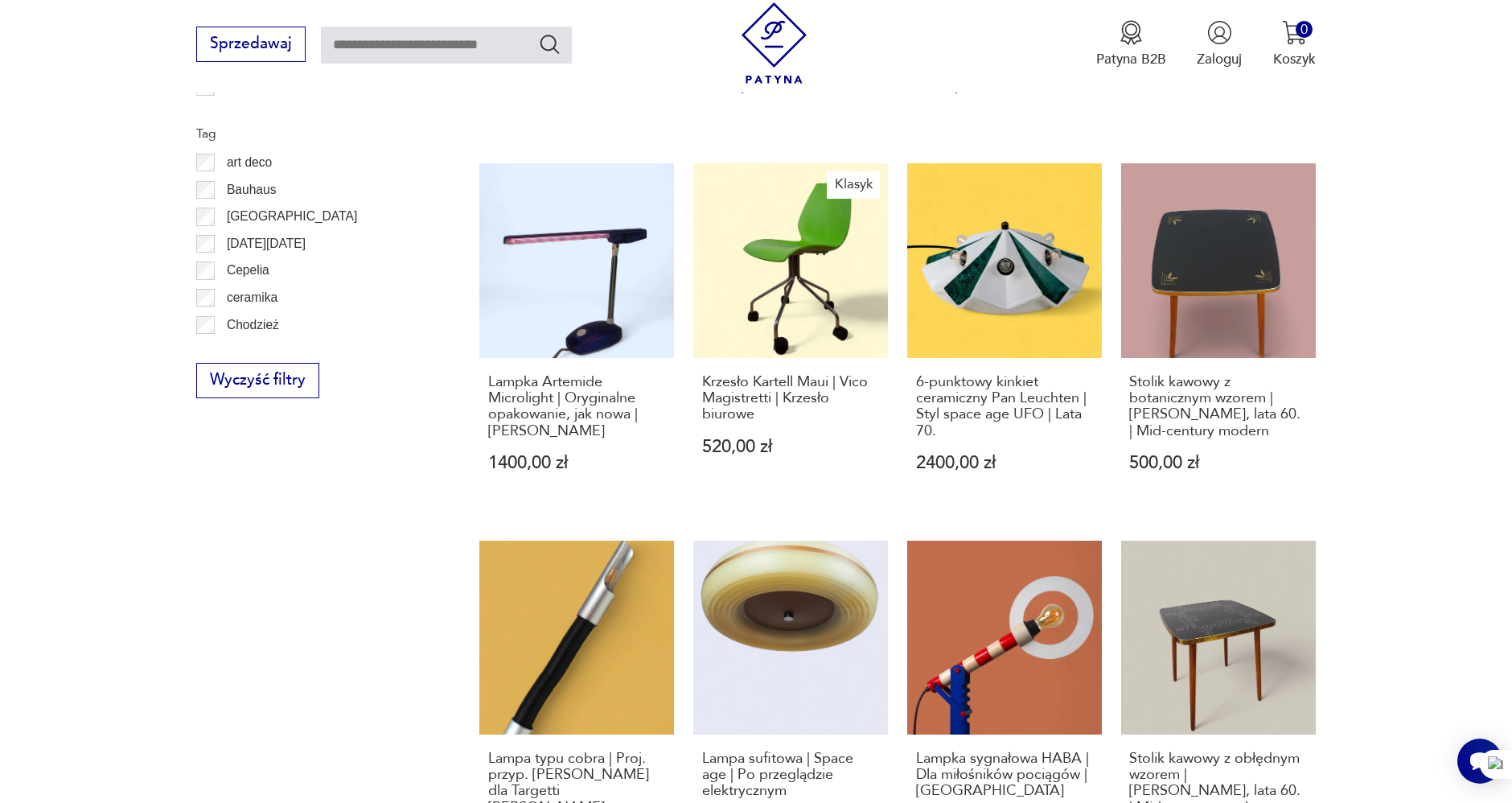
scroll to position [966, 0]
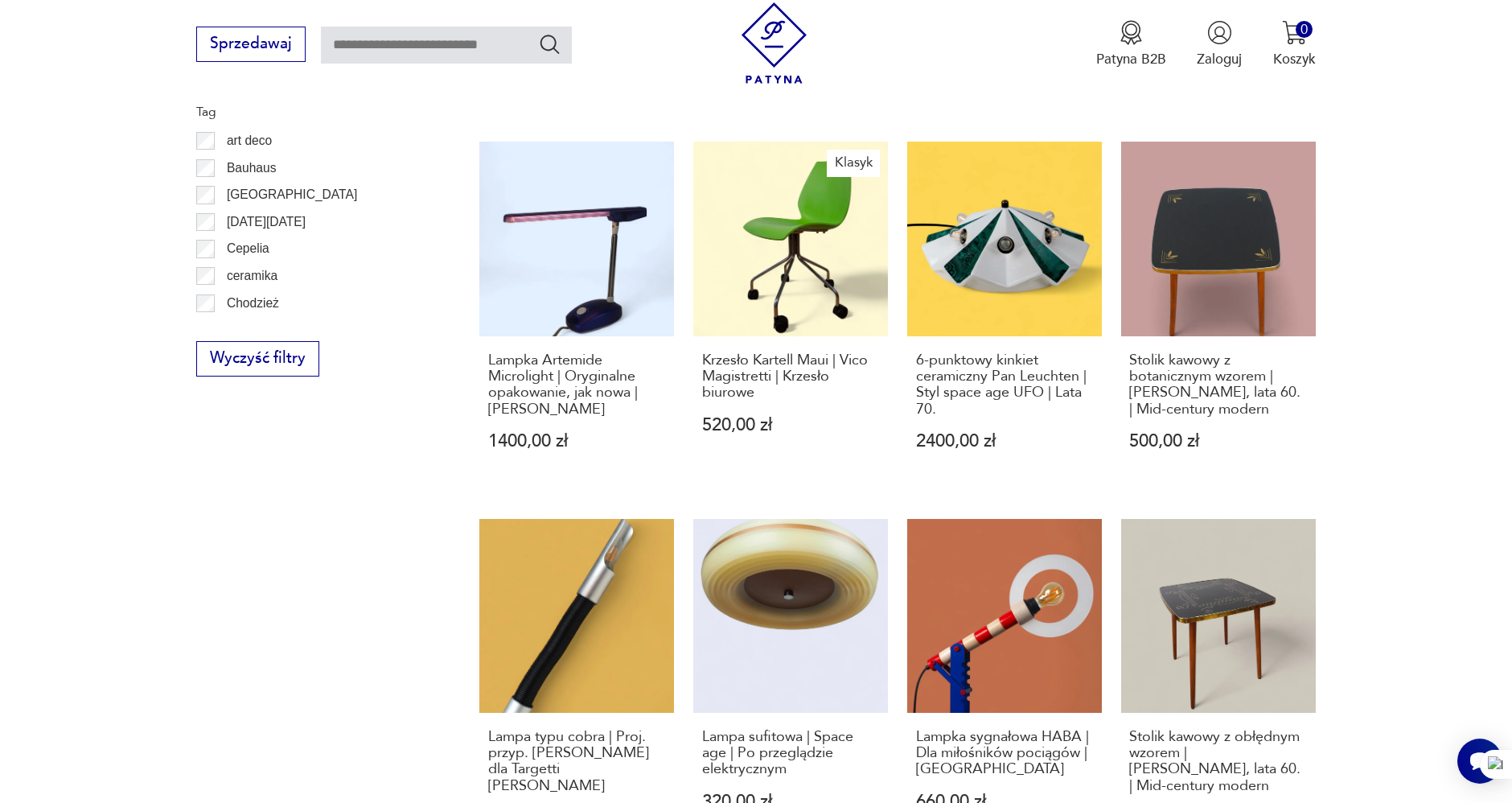
click at [106, 269] on section "Filtruj produkty Meble (10) Oświetlenie (8) Cena MIN MAX OK Promocja Klasyk Tag…" at bounding box center [756, 586] width 1512 height 1763
click at [95, 316] on section "Filtruj produkty Meble (10) Oświetlenie (8) Cena MIN MAX OK Promocja Klasyk Tag…" at bounding box center [756, 586] width 1512 height 1763
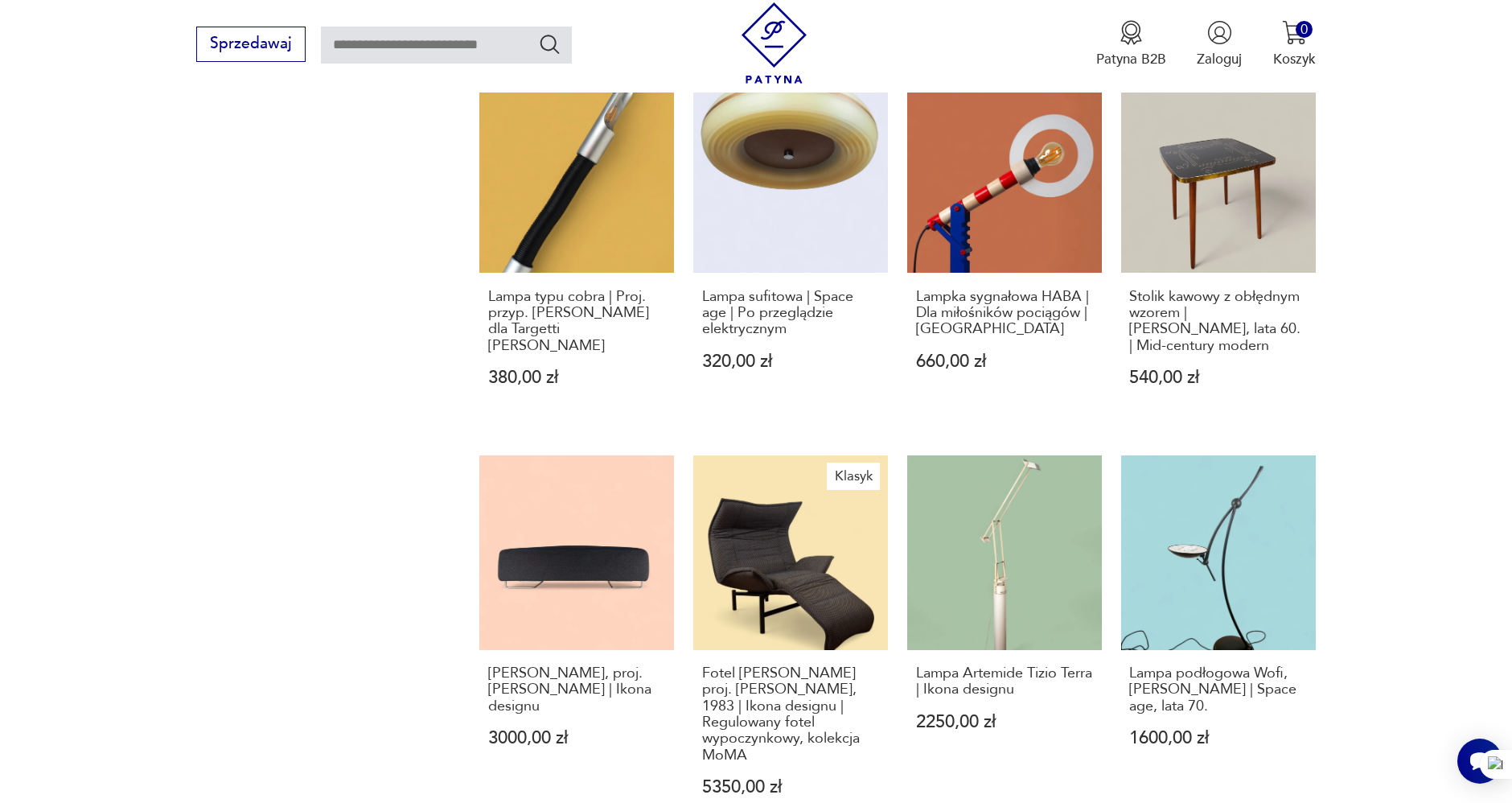
scroll to position [1413, 0]
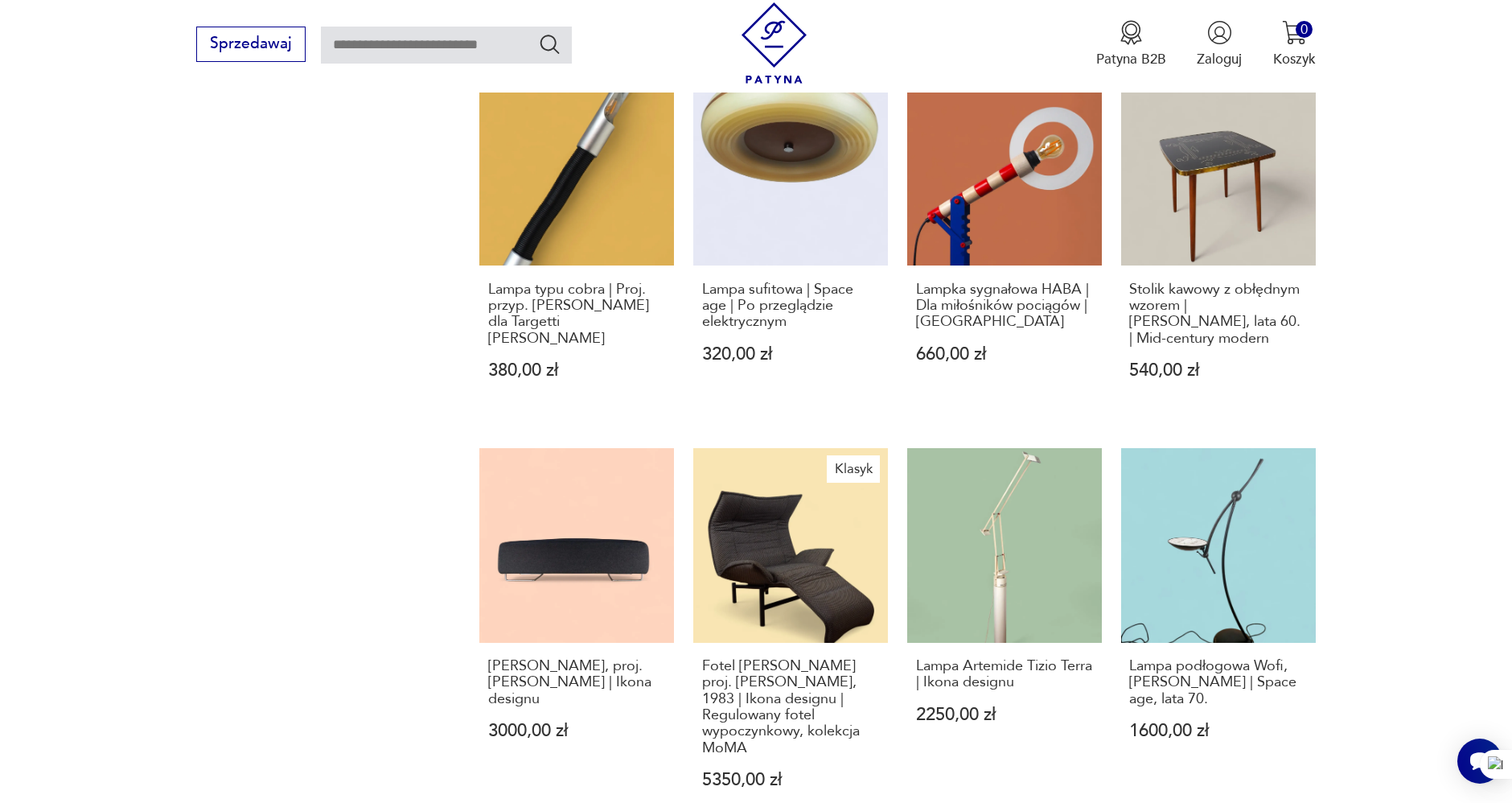
click at [106, 315] on section "Filtruj produkty Meble (10) Oświetlenie (8) Cena MIN MAX OK Promocja Klasyk Tag…" at bounding box center [756, 139] width 1512 height 1763
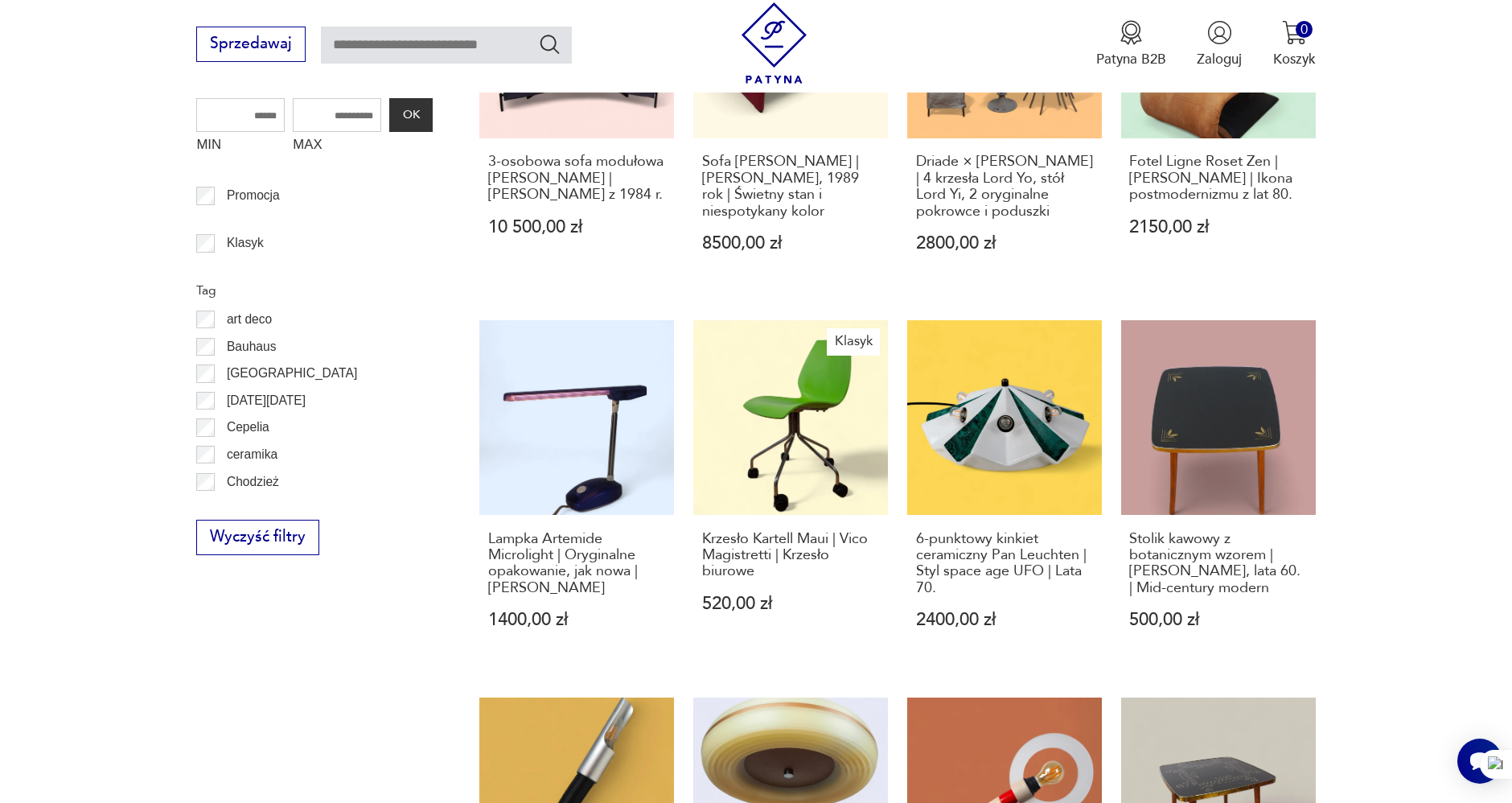
scroll to position [430, 0]
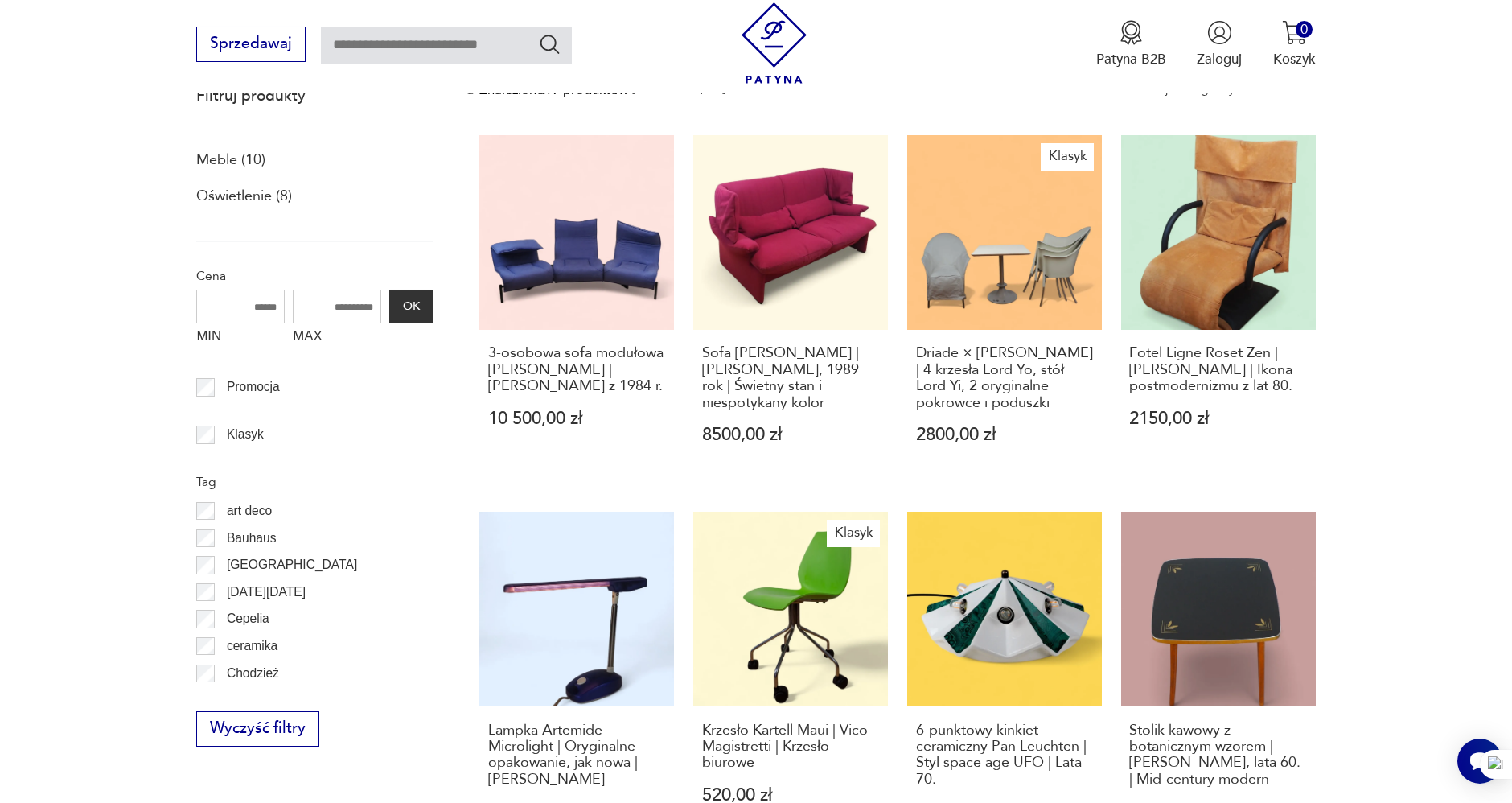
scroll to position [609, 0]
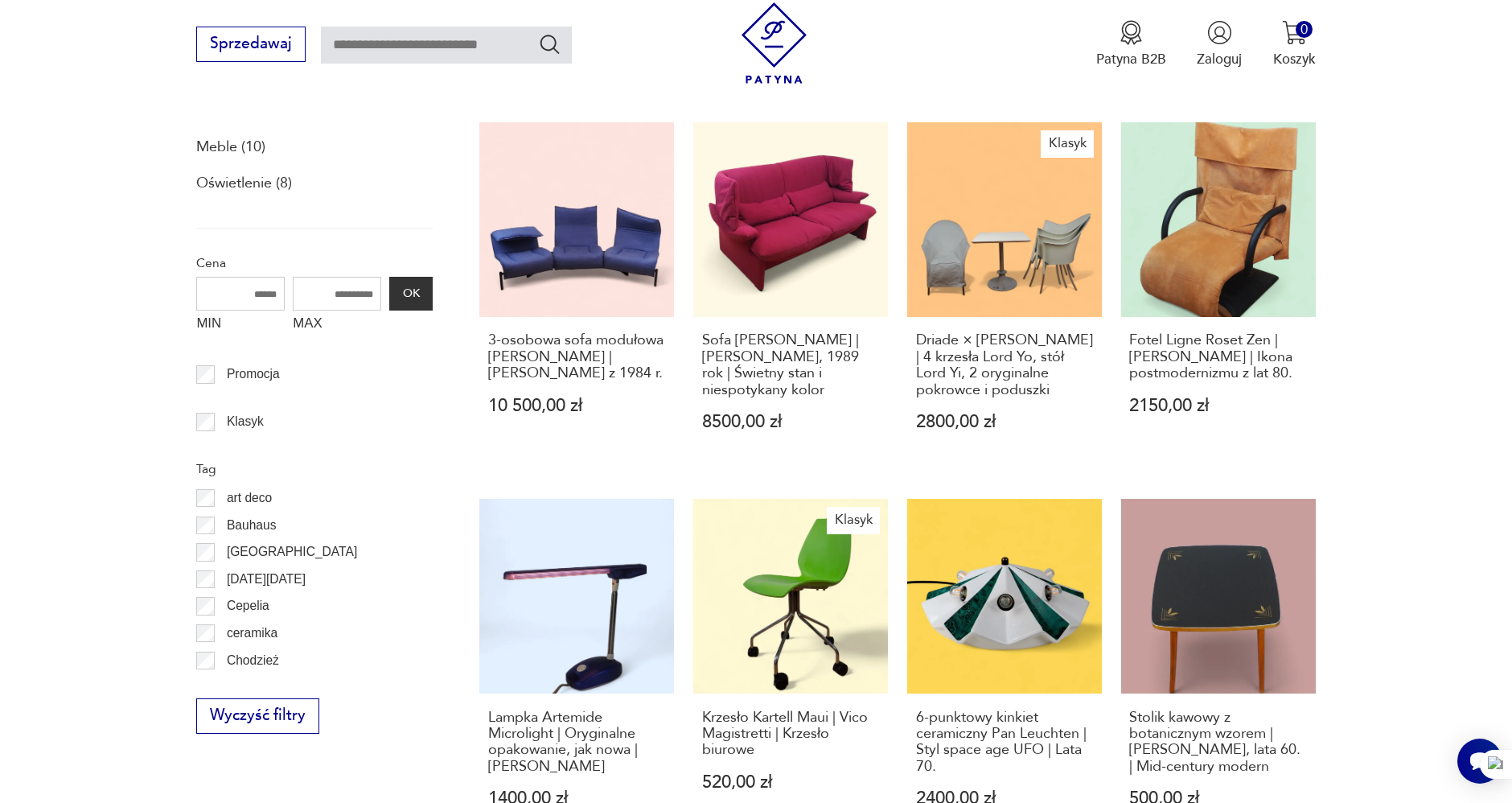
drag, startPoint x: 66, startPoint y: 285, endPoint x: 93, endPoint y: 317, distance: 41.9
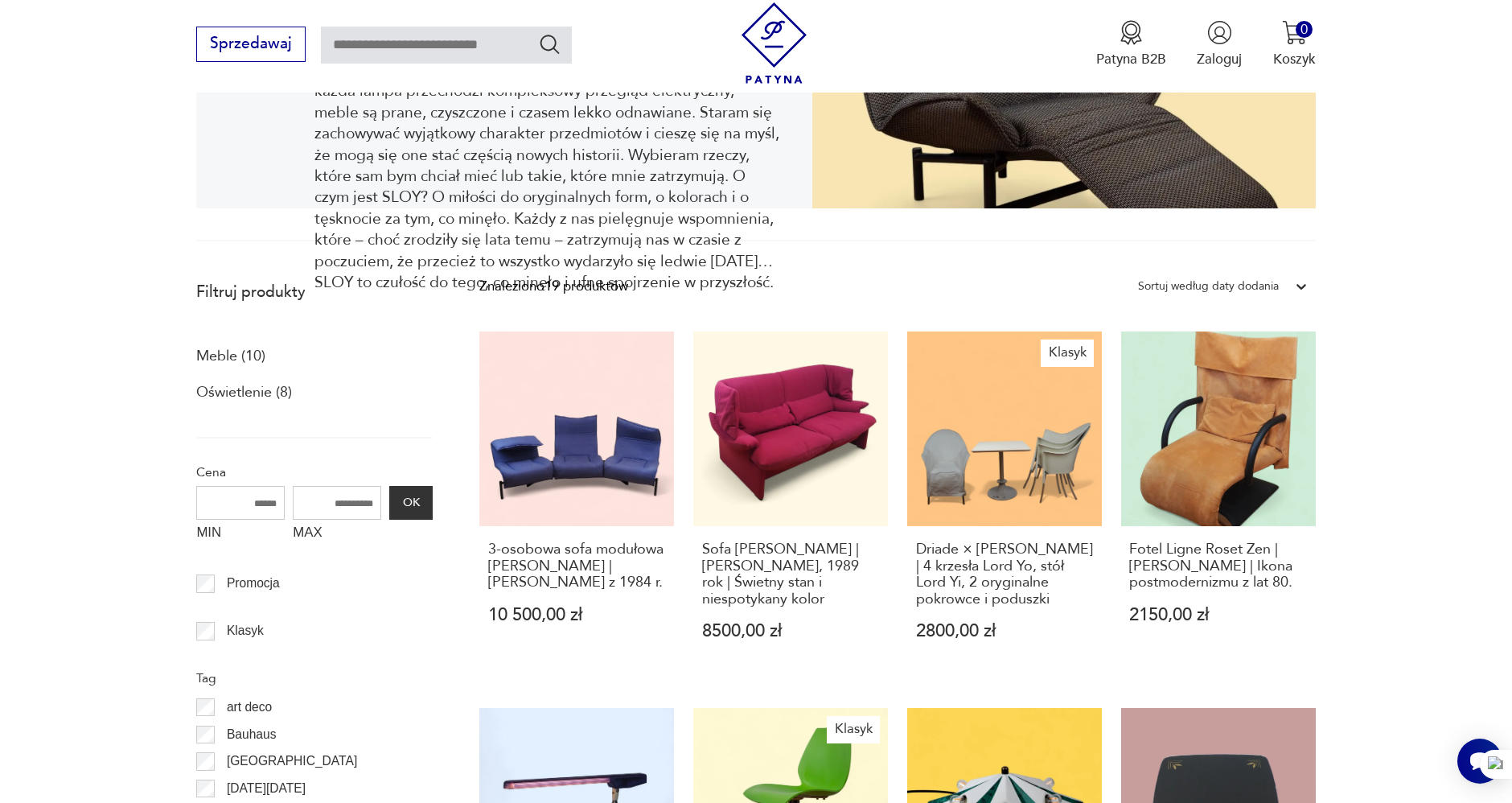
scroll to position [162, 0]
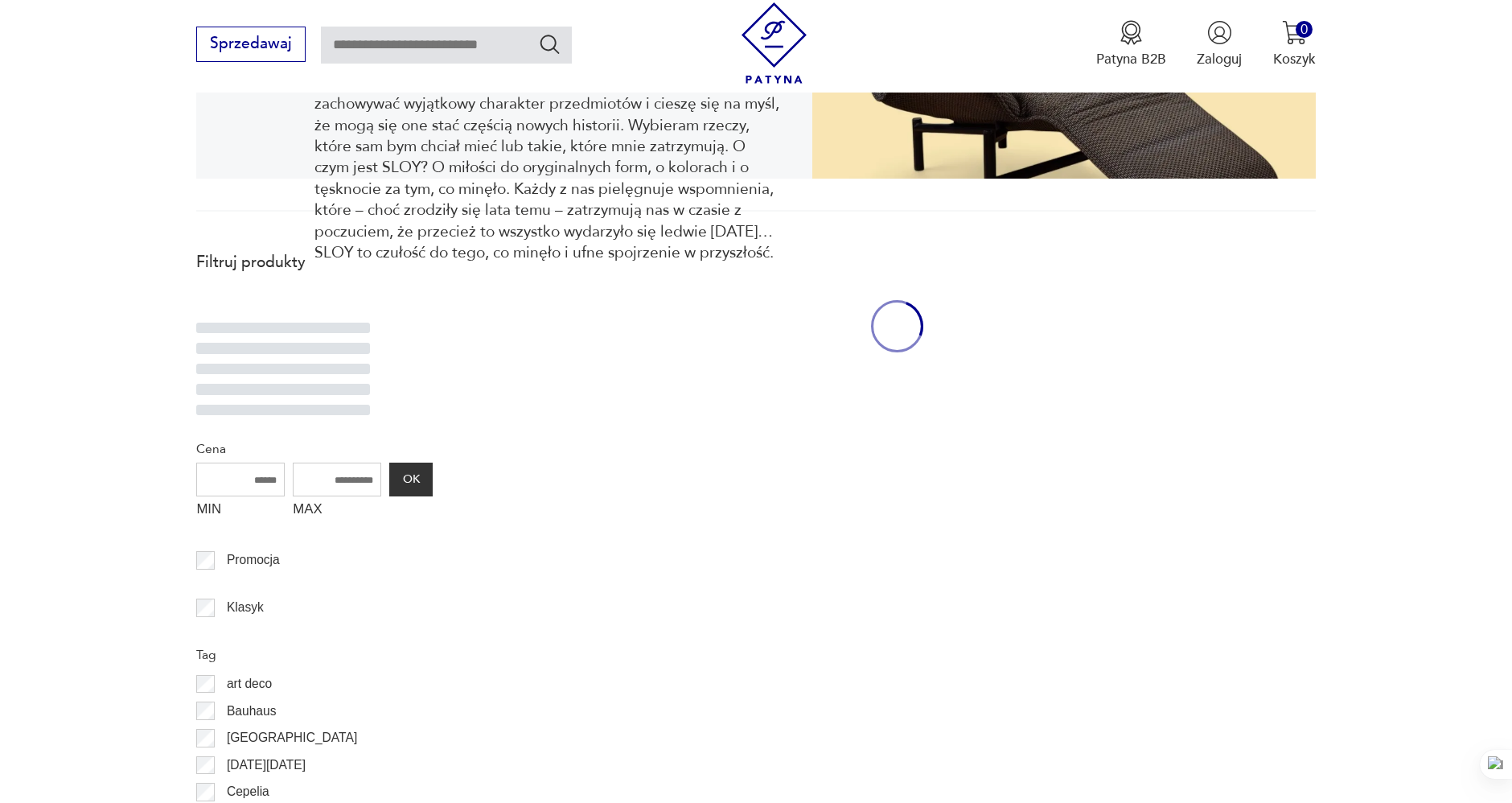
drag, startPoint x: 55, startPoint y: 472, endPoint x: 66, endPoint y: 488, distance: 19.4
click at [58, 470] on section "Filtruj produkty Cena MIN MAX OK Promocja Klasyk Tag art deco Bauhaus Bavaria b…" at bounding box center [756, 627] width 1512 height 769
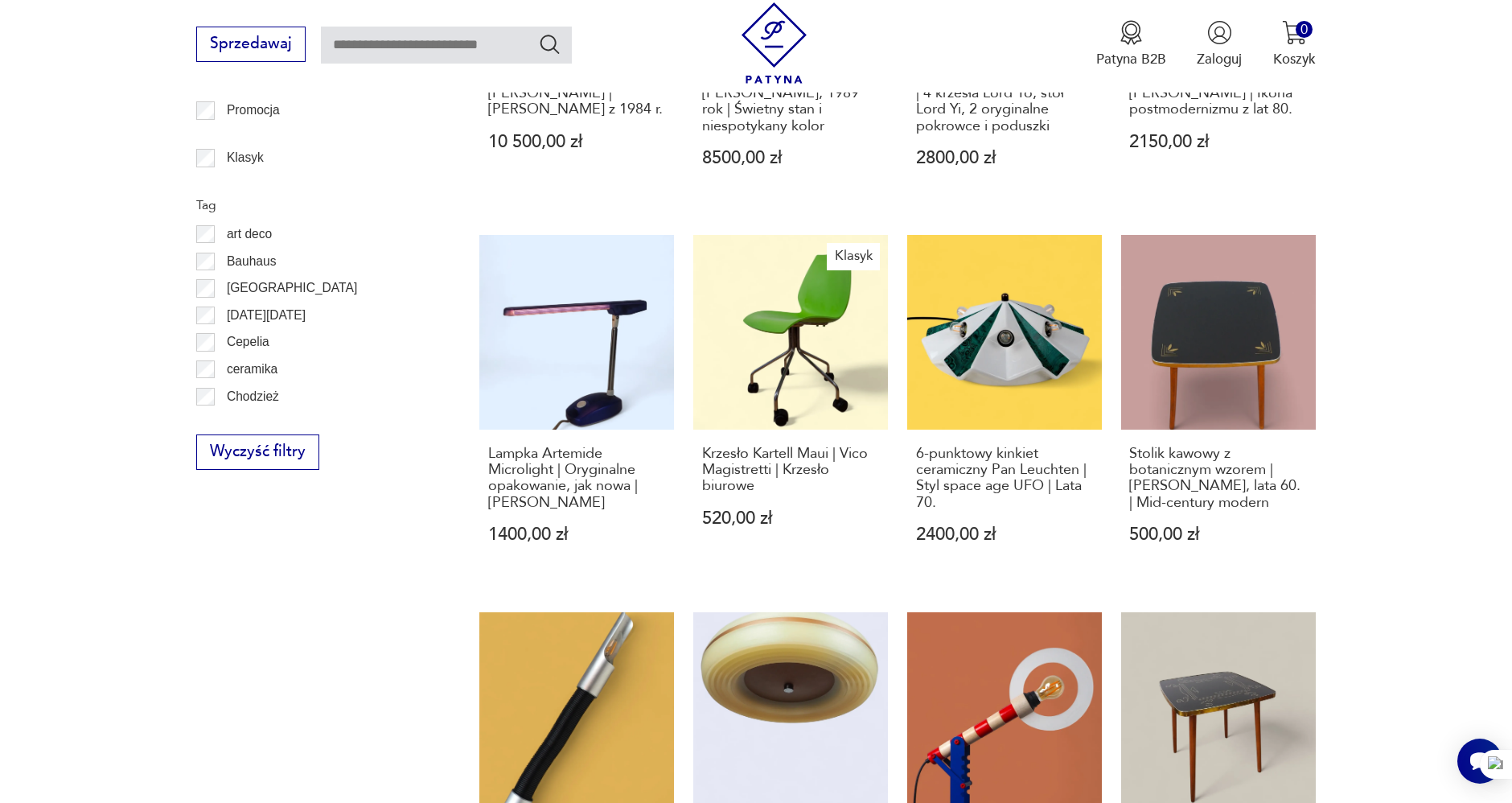
scroll to position [877, 0]
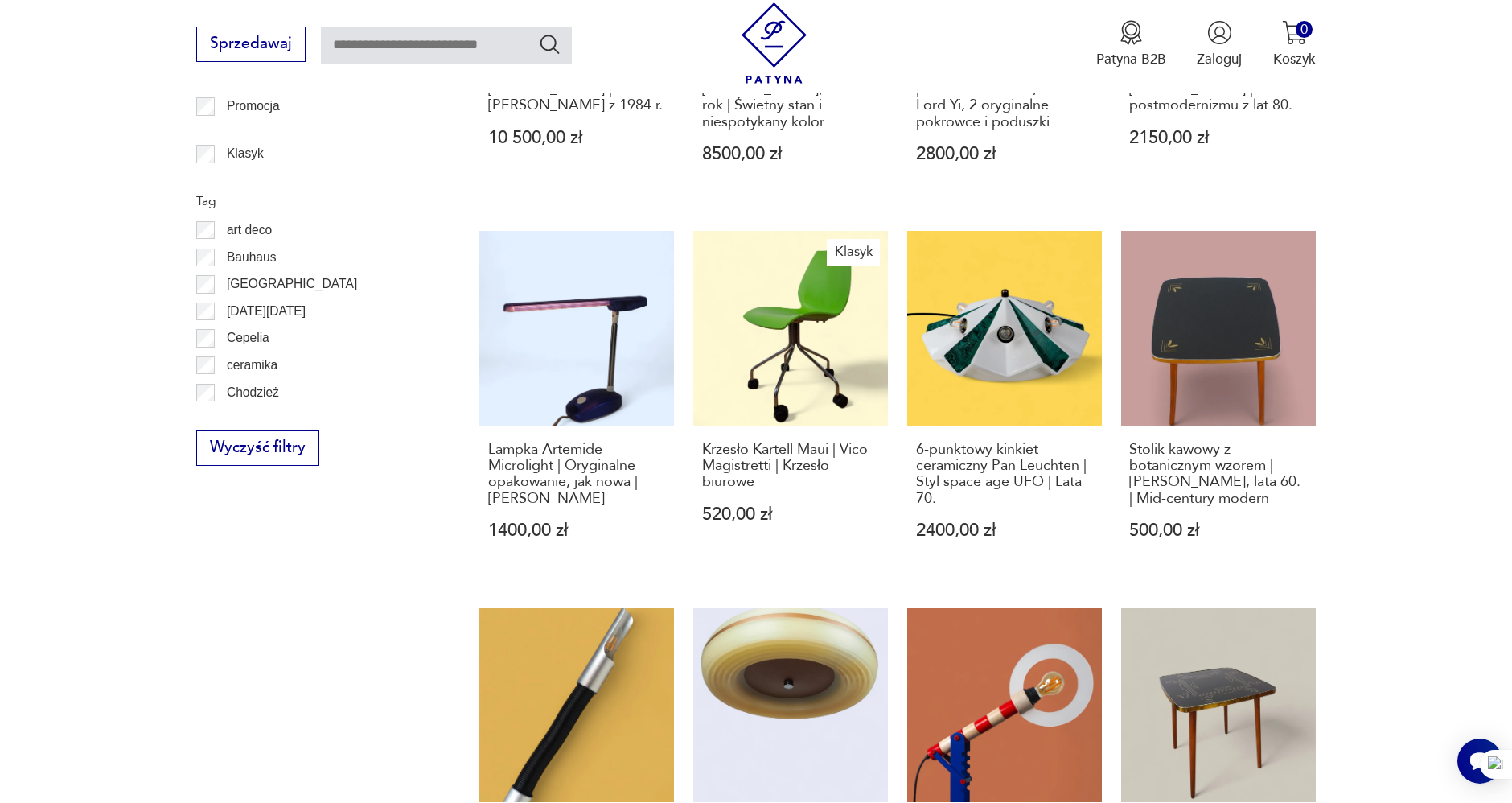
click at [71, 422] on section "Filtruj produkty Meble (10) Oświetlenie (8) Cena MIN MAX OK Promocja Klasyk Tag…" at bounding box center [756, 676] width 1512 height 1763
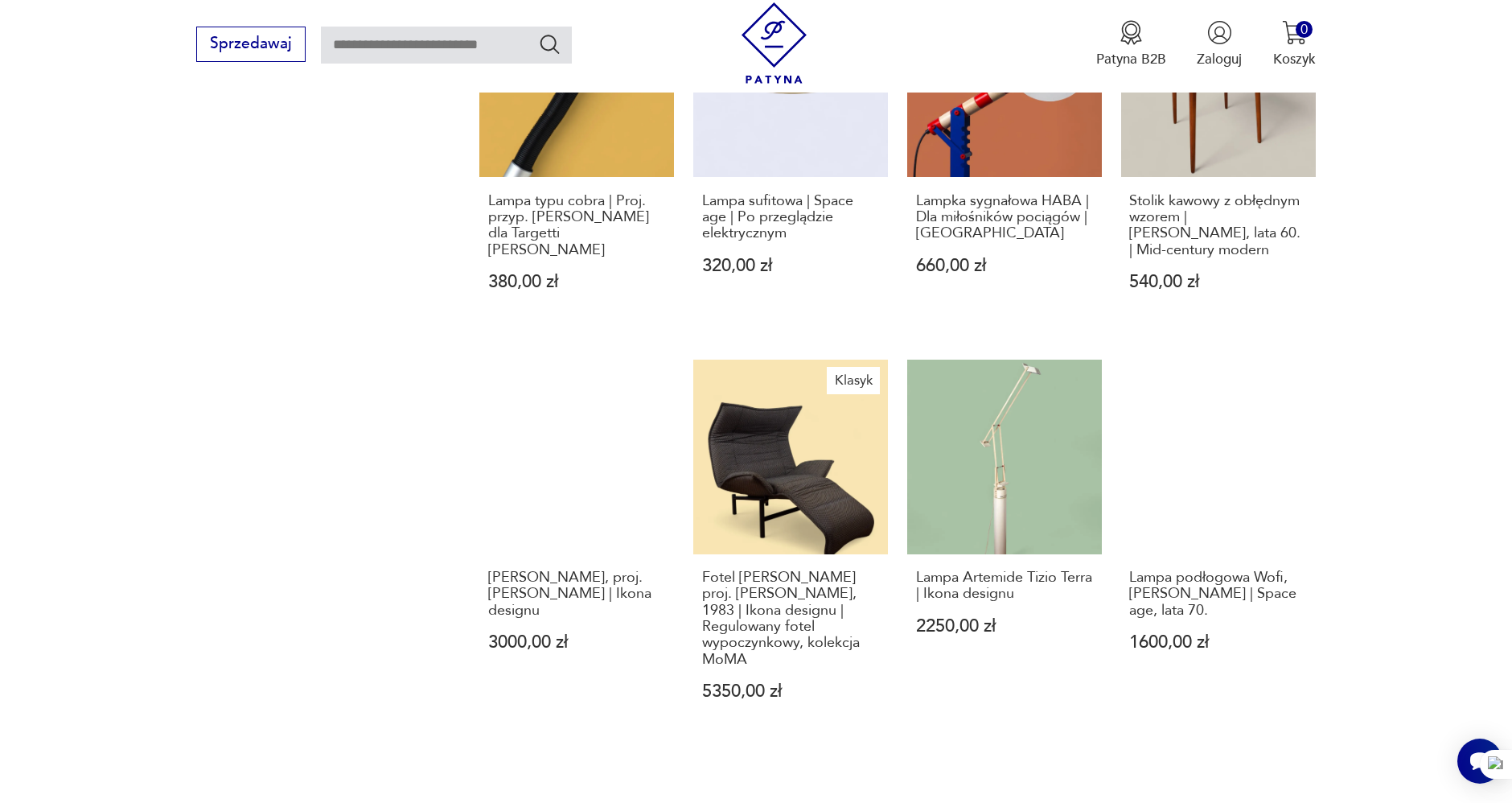
scroll to position [1503, 0]
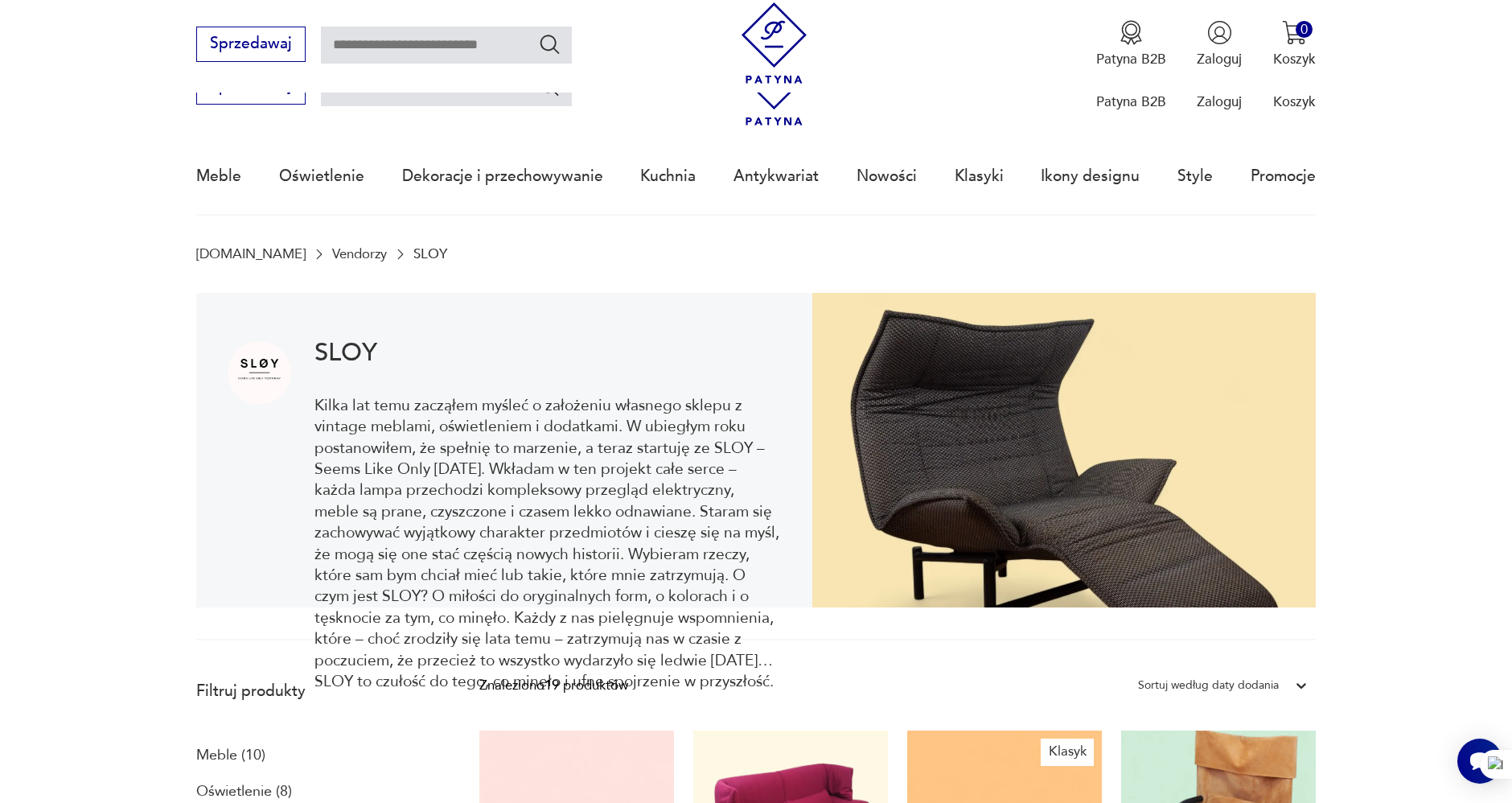
scroll to position [0, 0]
